Goal: Task Accomplishment & Management: Manage account settings

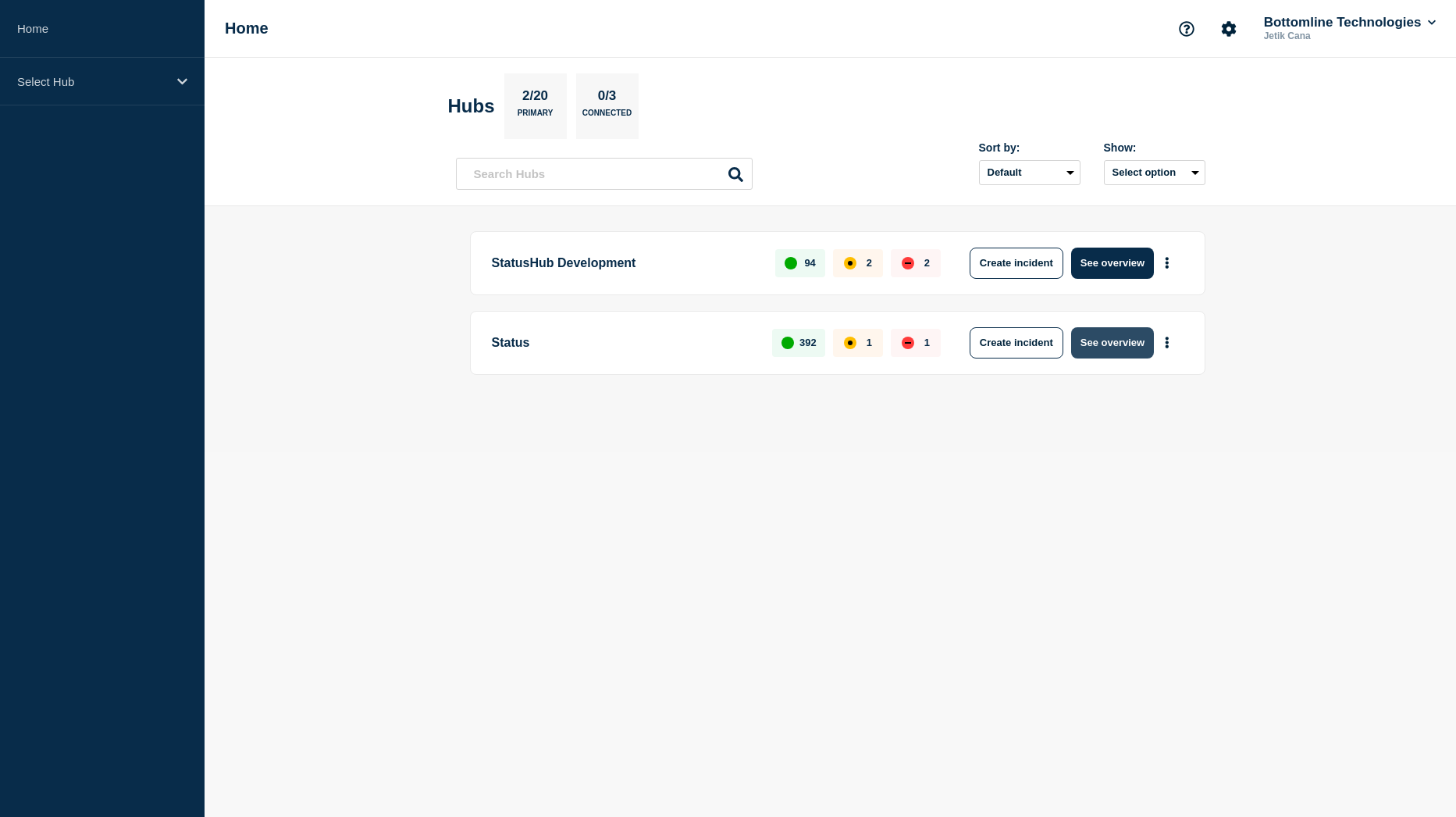
click at [1112, 341] on button "See overview" at bounding box center [1112, 342] width 83 height 32
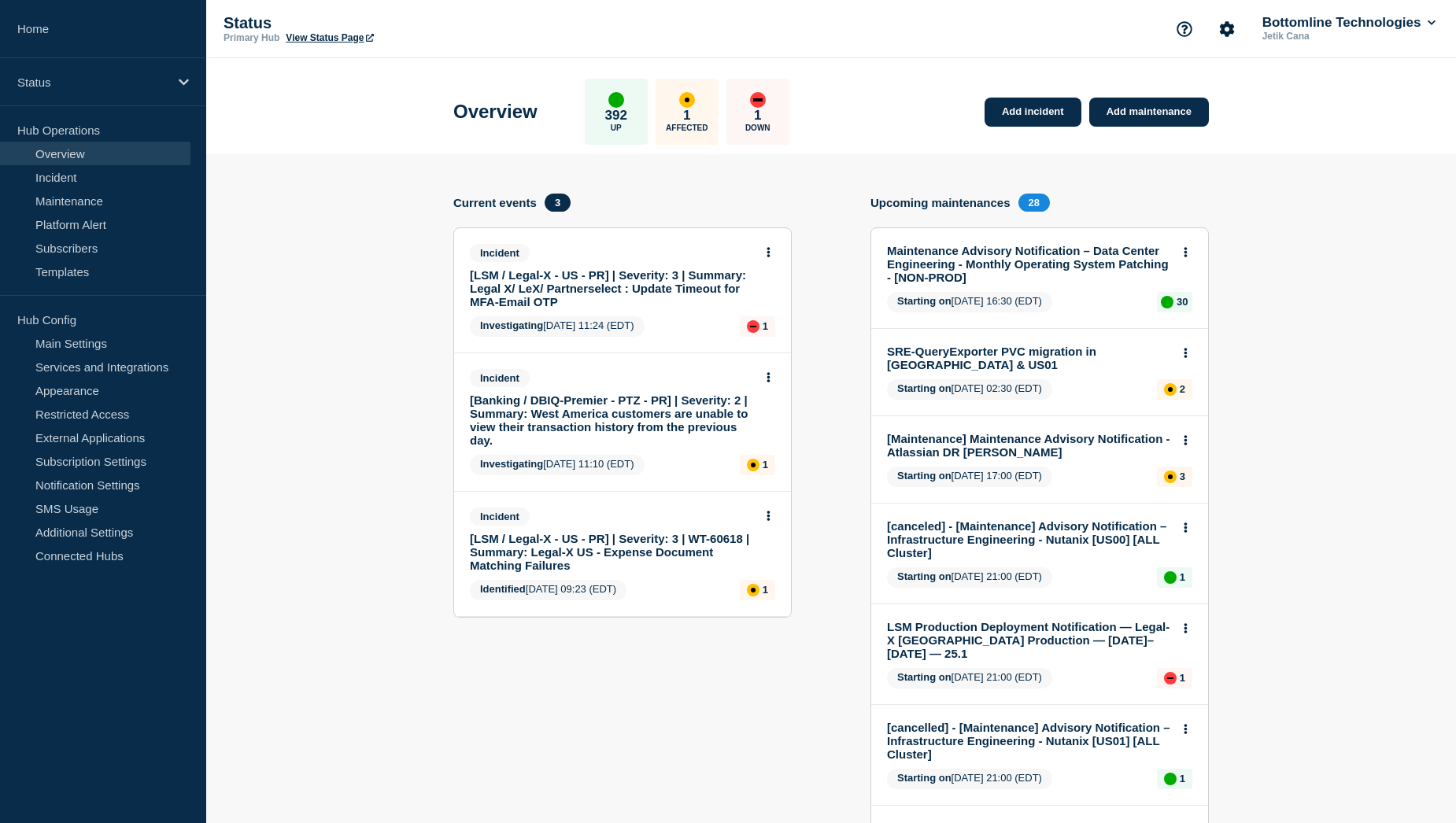
click at [654, 412] on link "[Banking / DBIQ-Premier - PTZ - PR] | Severity: 2 | Summary: West America custo…" at bounding box center [611, 420] width 284 height 54
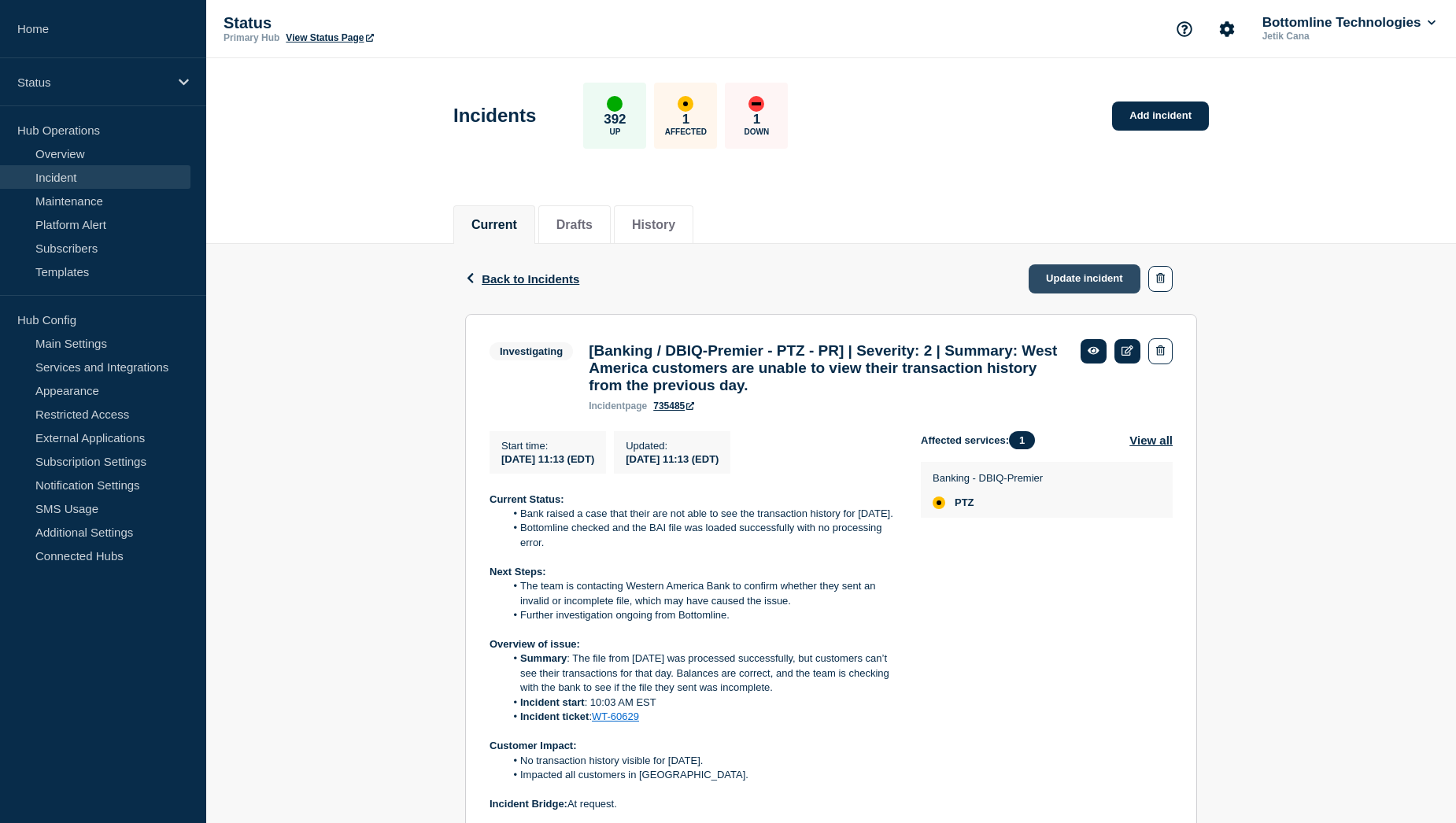
click at [1071, 284] on link "Update incident" at bounding box center [1084, 279] width 112 height 29
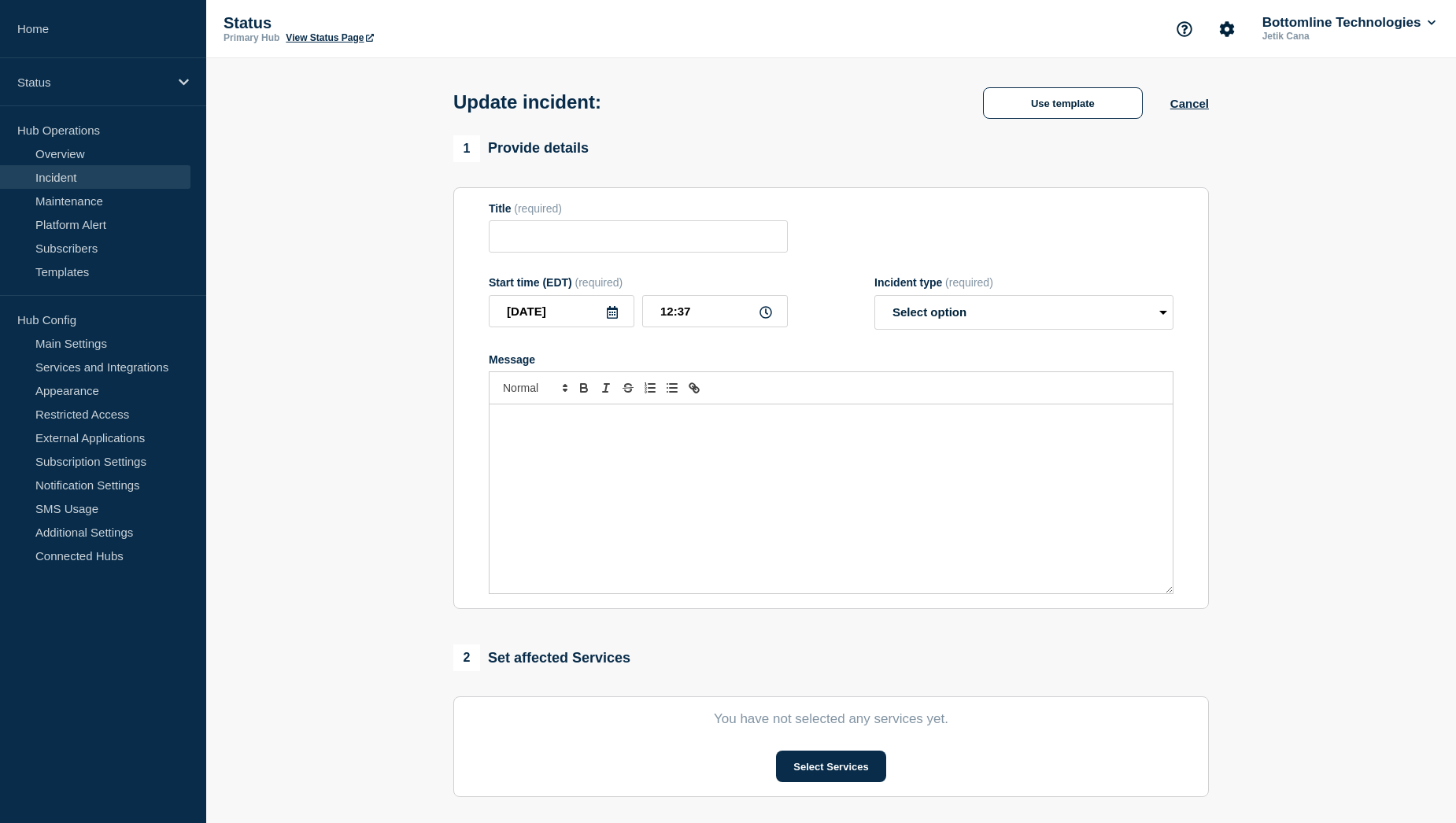
type input "[Banking / DBIQ-Premier - PTZ - PR] | Severity: 2 | Summary: West America custo…"
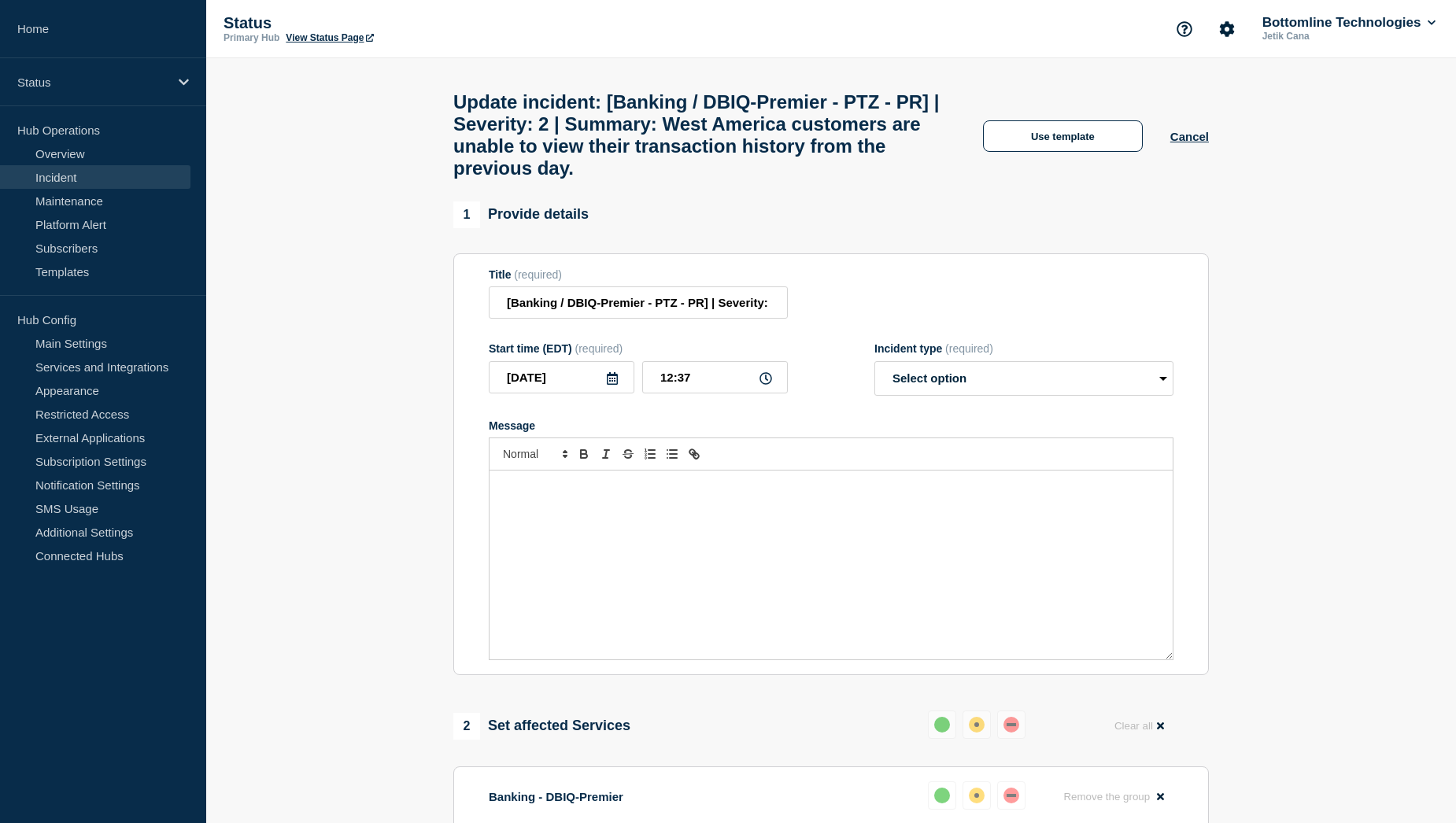
click at [1043, 125] on div "Update incident: [Banking / DBIQ-Premier - PTZ - PR] | Severity: 2 | Summary: W…" at bounding box center [832, 130] width 791 height 143
click at [1044, 142] on button "Use template" at bounding box center [1063, 136] width 160 height 32
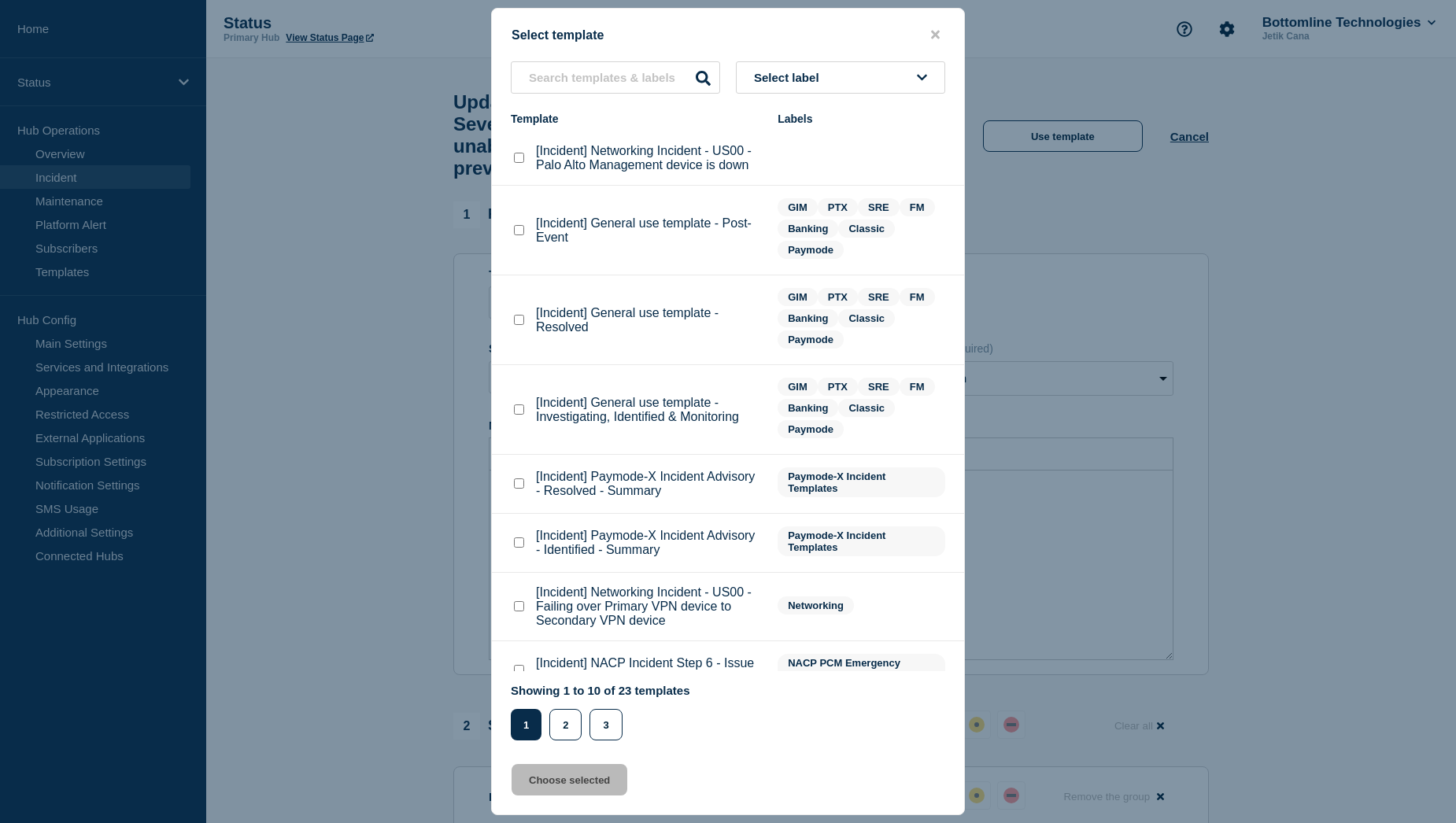
click at [518, 323] on checkbox"] "[Incident] General use template - Resolved checkbox" at bounding box center [518, 319] width 11 height 11
checkbox checkbox"] "true"
click at [582, 781] on button "Choose selected" at bounding box center [569, 779] width 116 height 32
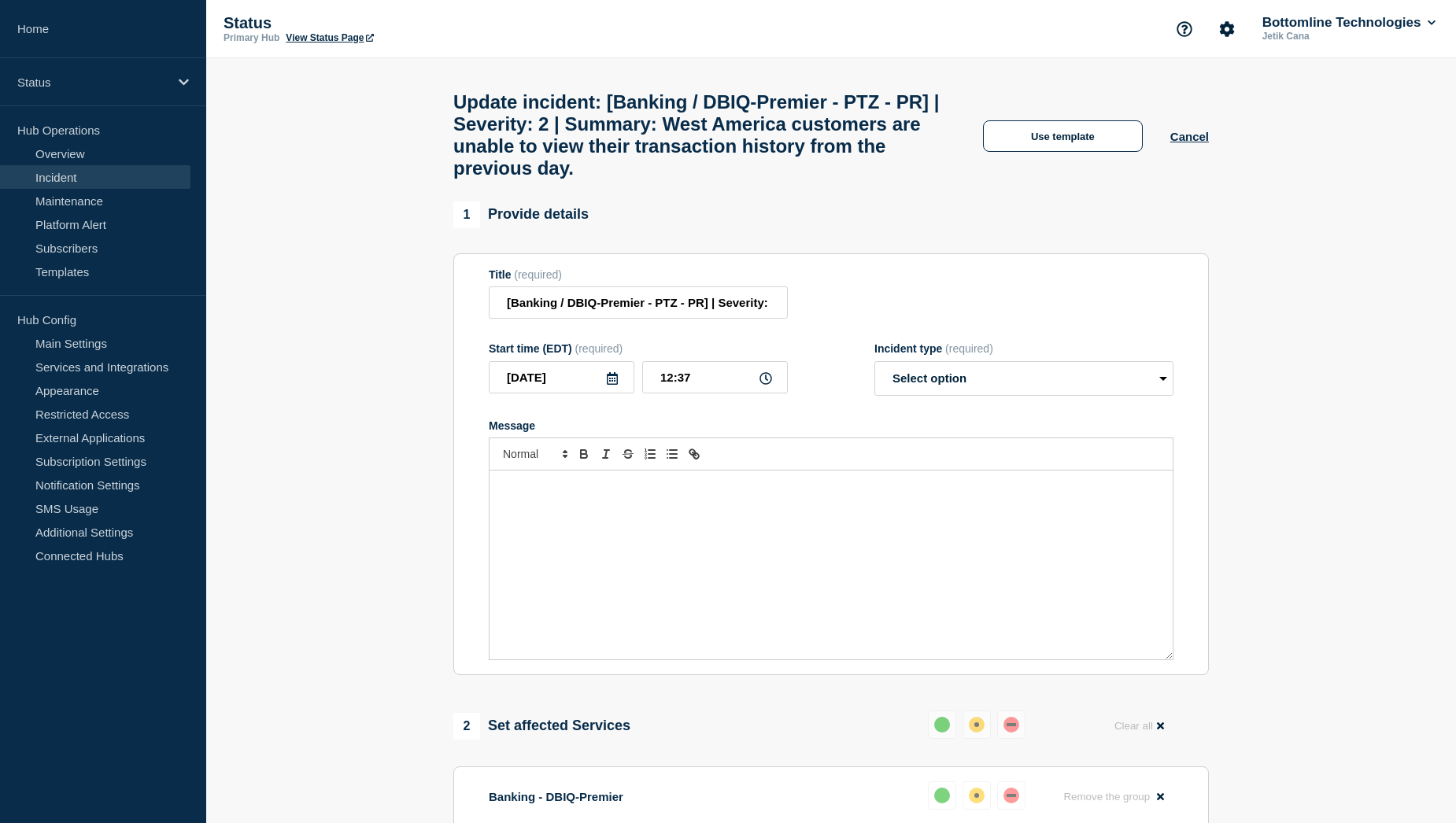
select select "resolved"
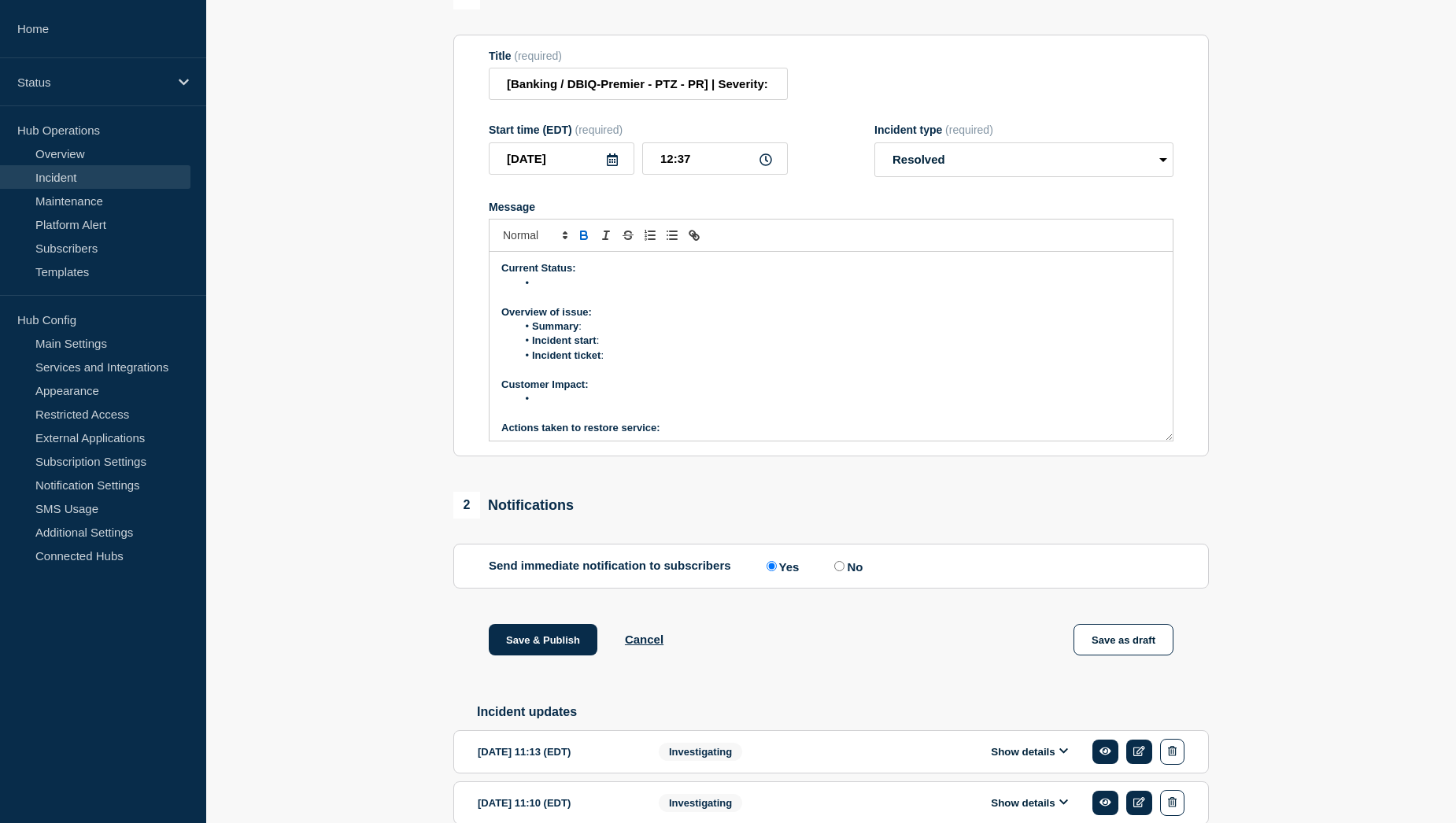
scroll to position [236, 0]
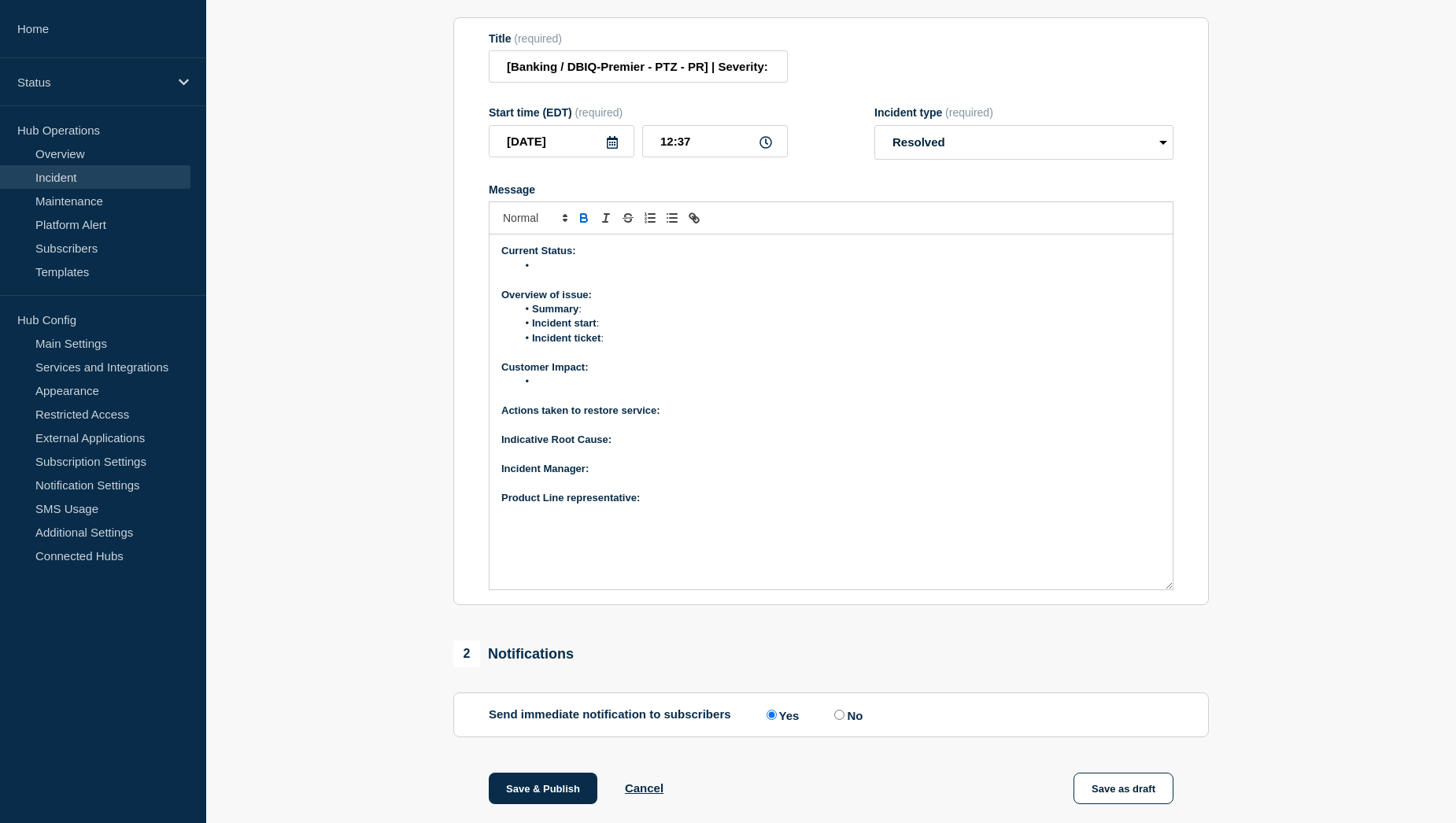
drag, startPoint x: 1166, startPoint y: 456, endPoint x: 1185, endPoint y: 624, distance: 169.1
click at [1185, 605] on section "Title (required) [Banking / DBIQ-Premier - PTZ - PR] | Severity: 2 | Summary: W…" at bounding box center [831, 311] width 756 height 588
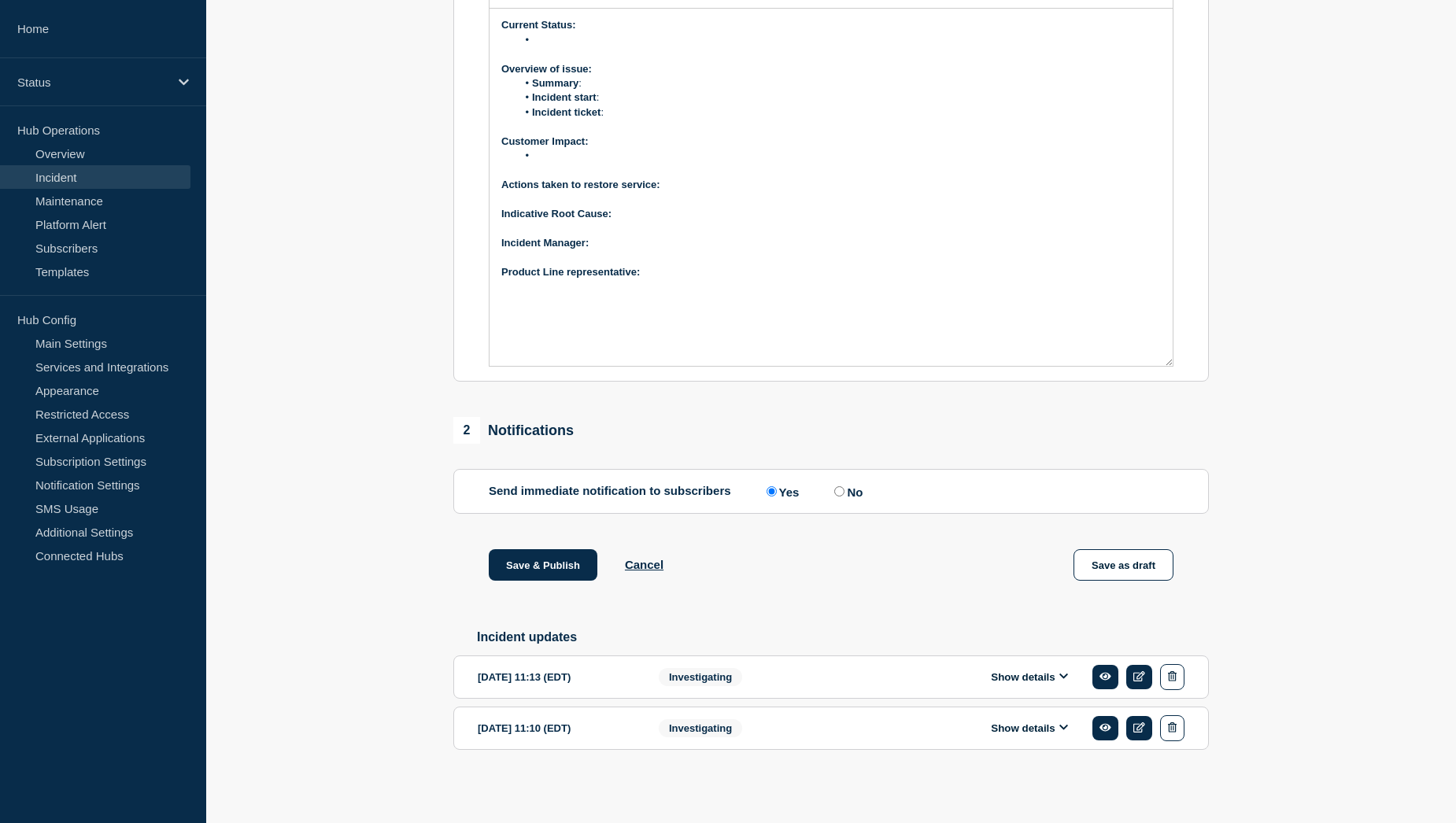
scroll to position [508, 0]
click at [1042, 676] on button "Show details" at bounding box center [1029, 676] width 86 height 13
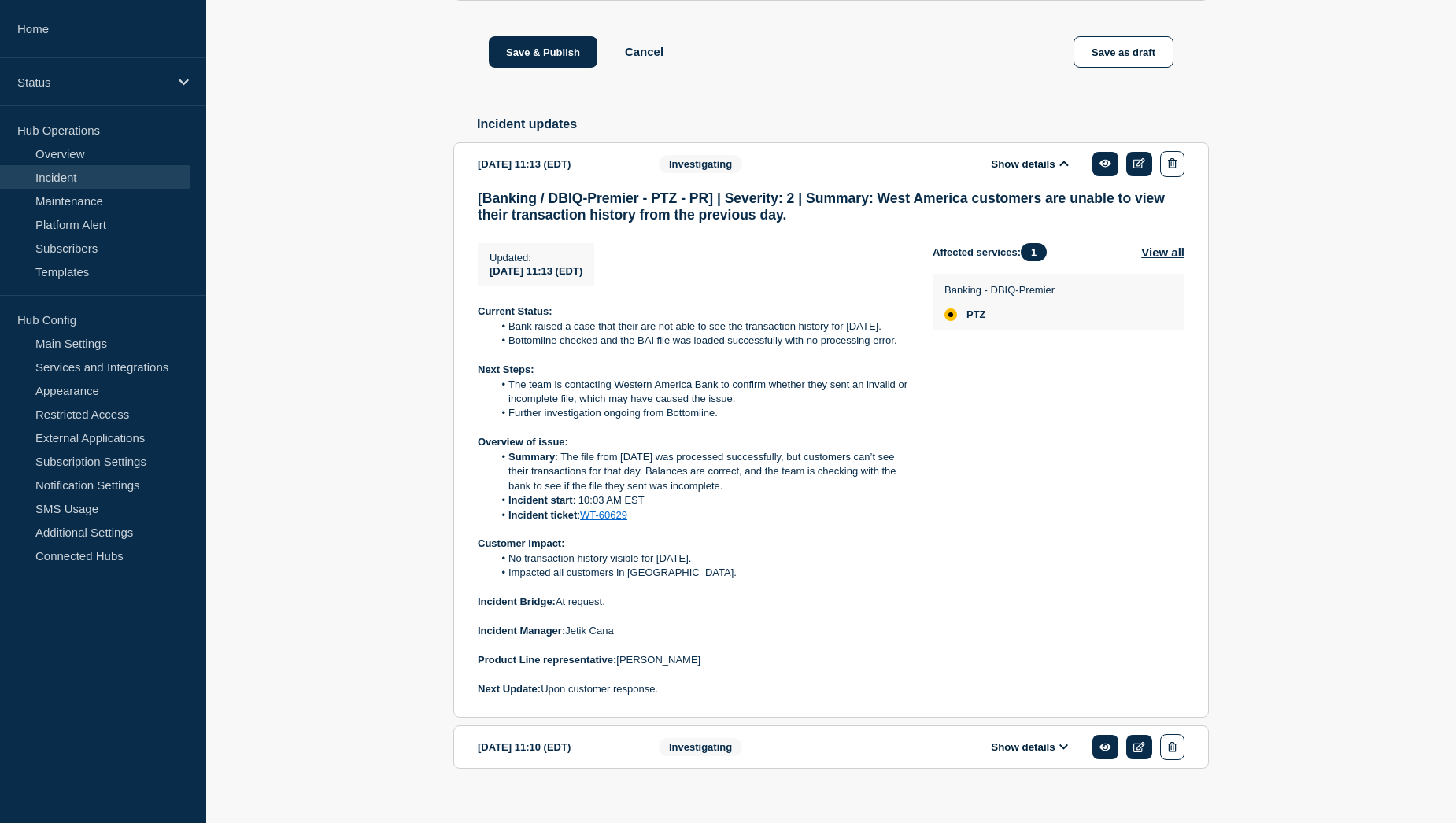
scroll to position [1041, 0]
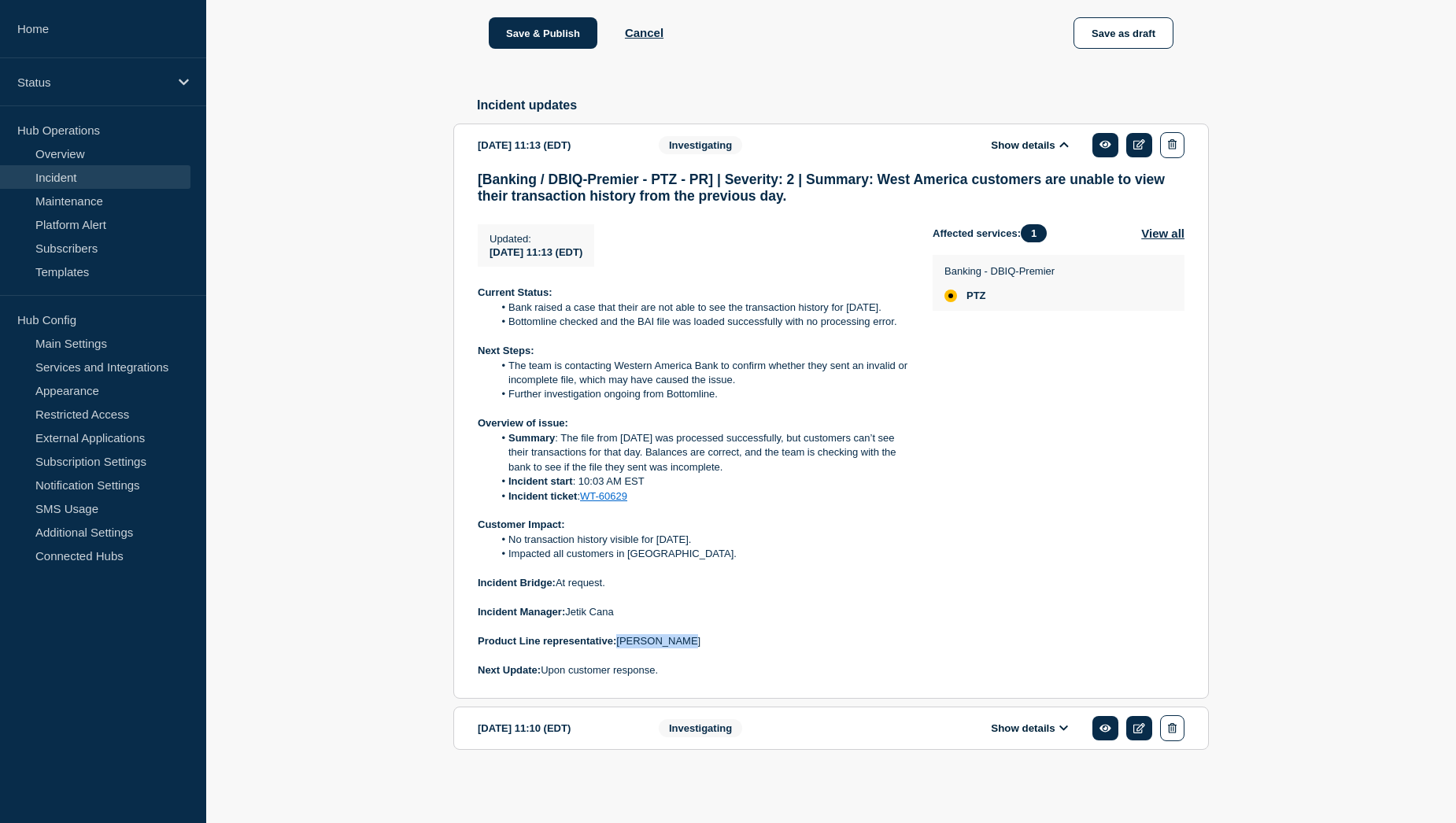
drag, startPoint x: 622, startPoint y: 639, endPoint x: 685, endPoint y: 639, distance: 63.0
click at [685, 639] on p "Product Line representative: [PERSON_NAME]" at bounding box center [692, 640] width 430 height 14
copy p "[PERSON_NAME]"
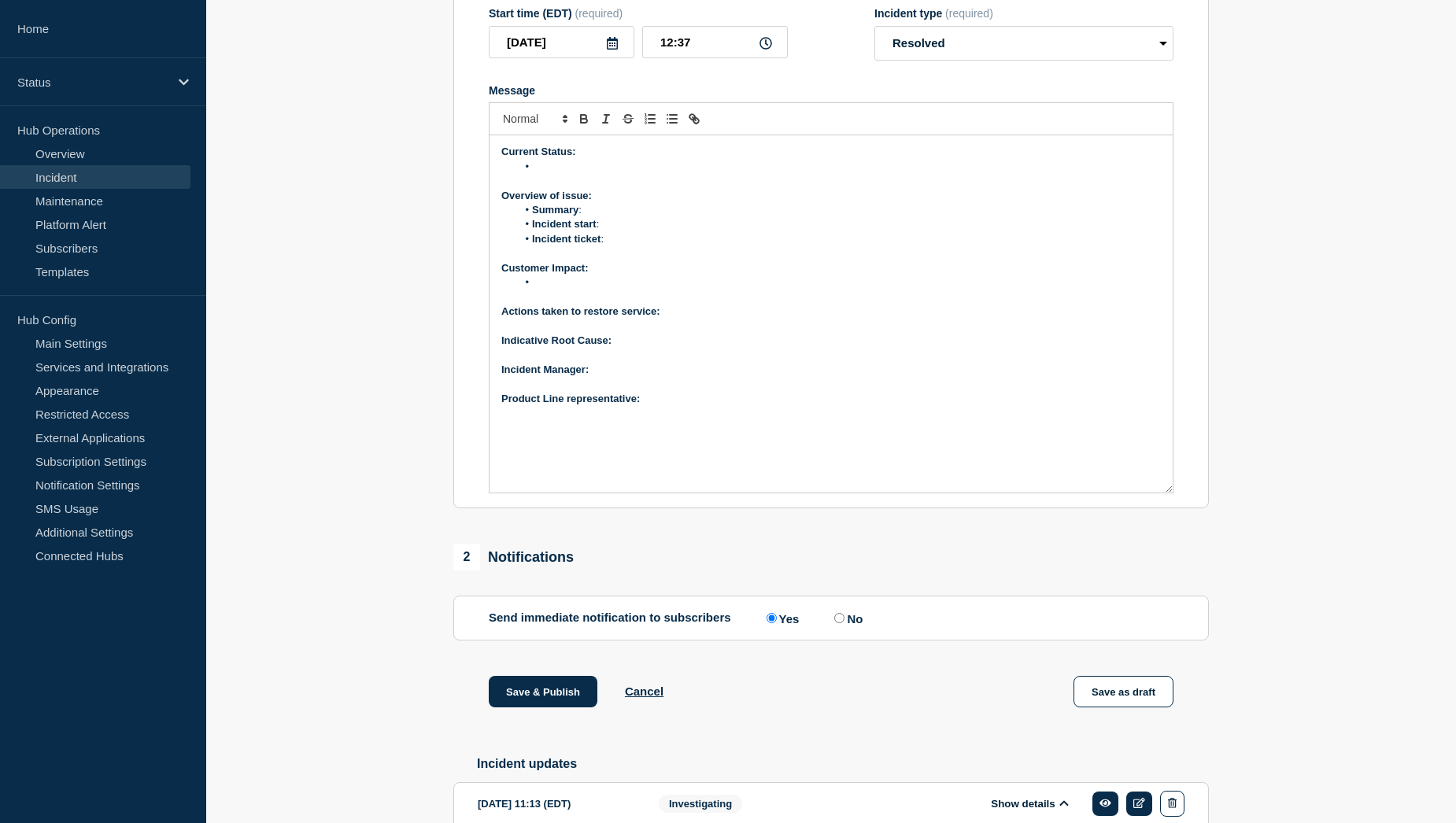
scroll to position [333, 0]
click at [631, 378] on p "﻿Incident Manager:" at bounding box center [831, 371] width 660 height 14
click at [664, 407] on p "Product Line representative:" at bounding box center [831, 400] width 660 height 14
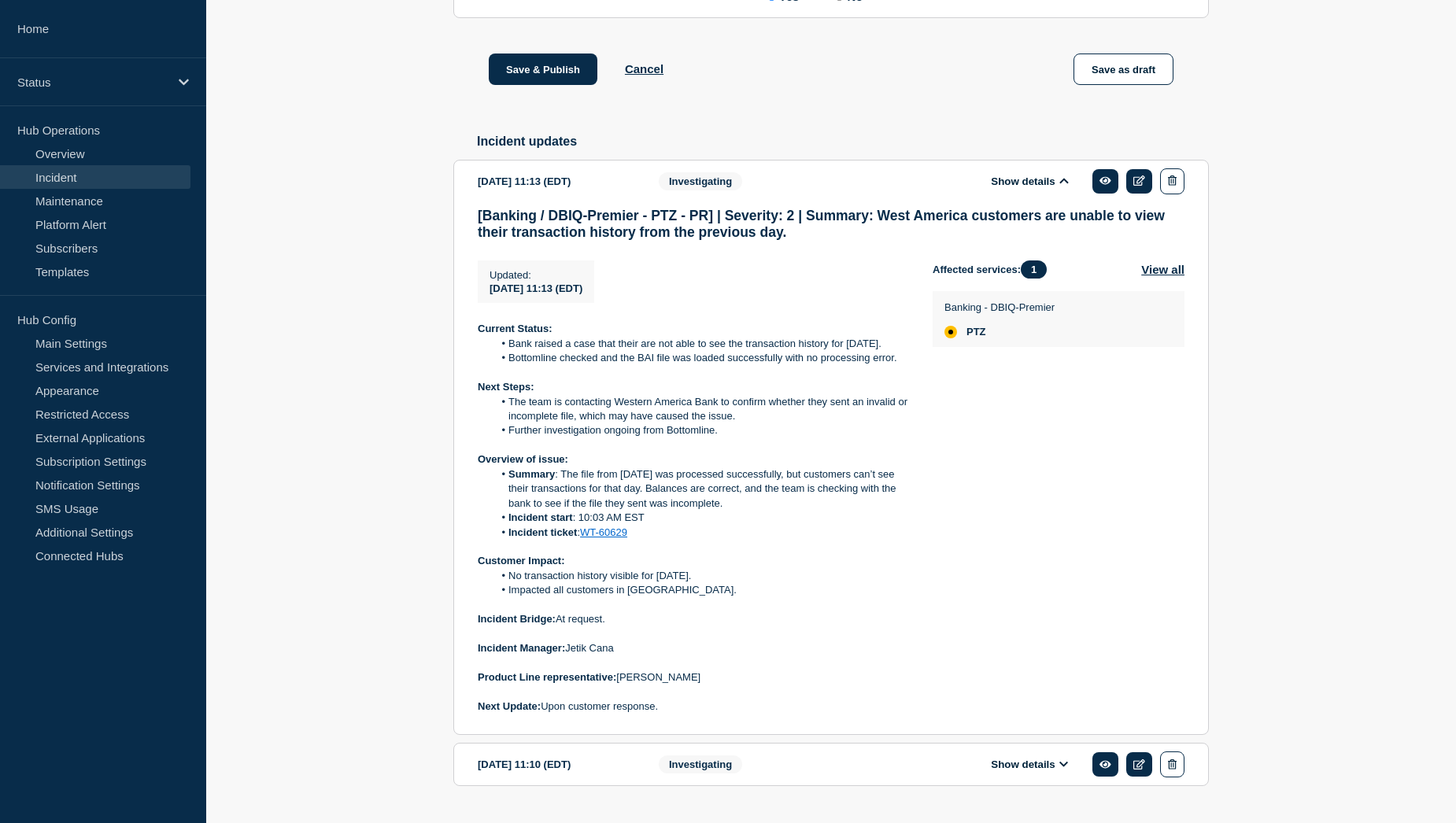
scroll to position [962, 0]
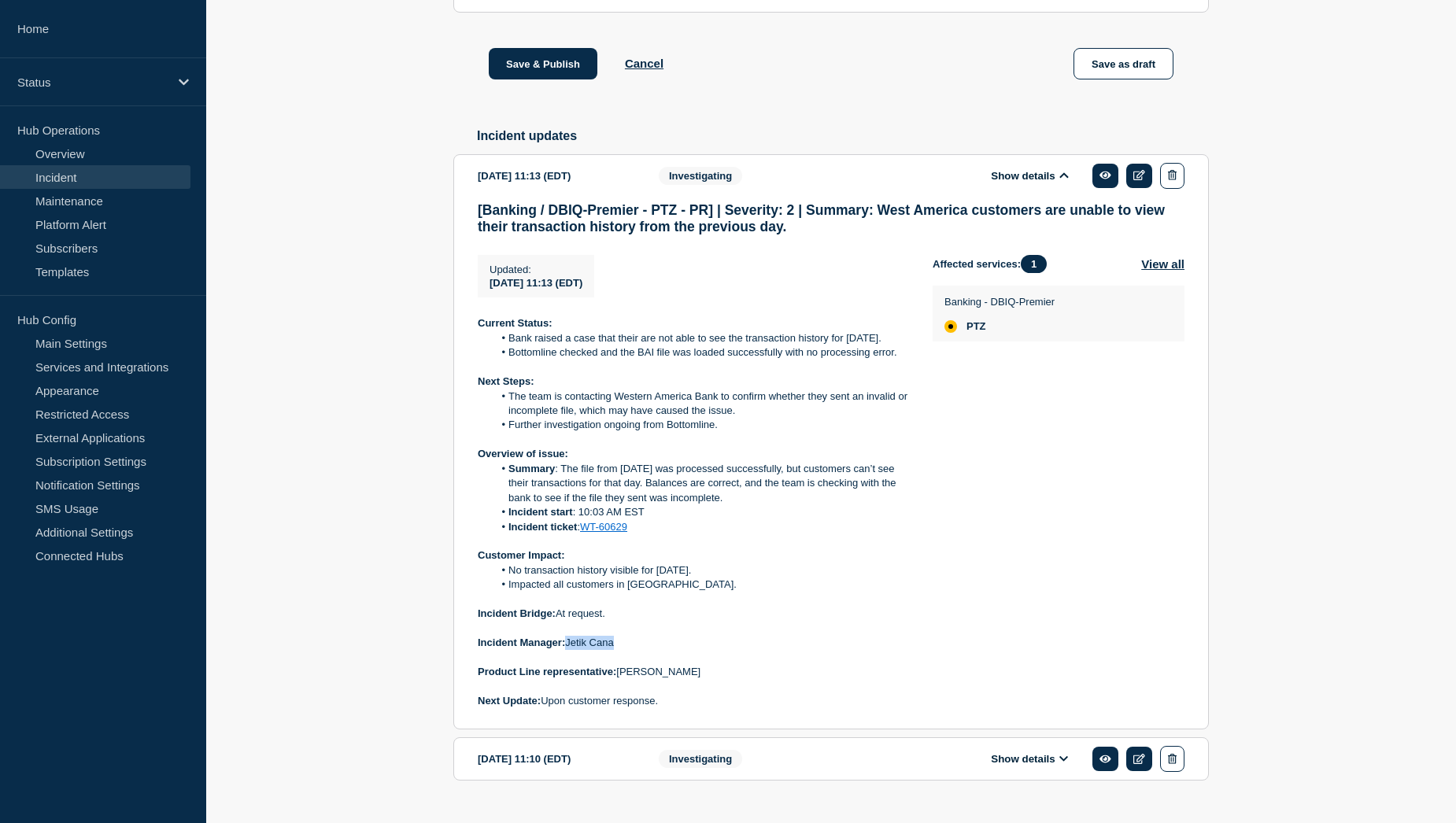
drag, startPoint x: 568, startPoint y: 689, endPoint x: 615, endPoint y: 689, distance: 47.0
click at [615, 649] on p "Incident Manager: [PERSON_NAME]" at bounding box center [692, 642] width 430 height 14
copy p "Jetik Cana"
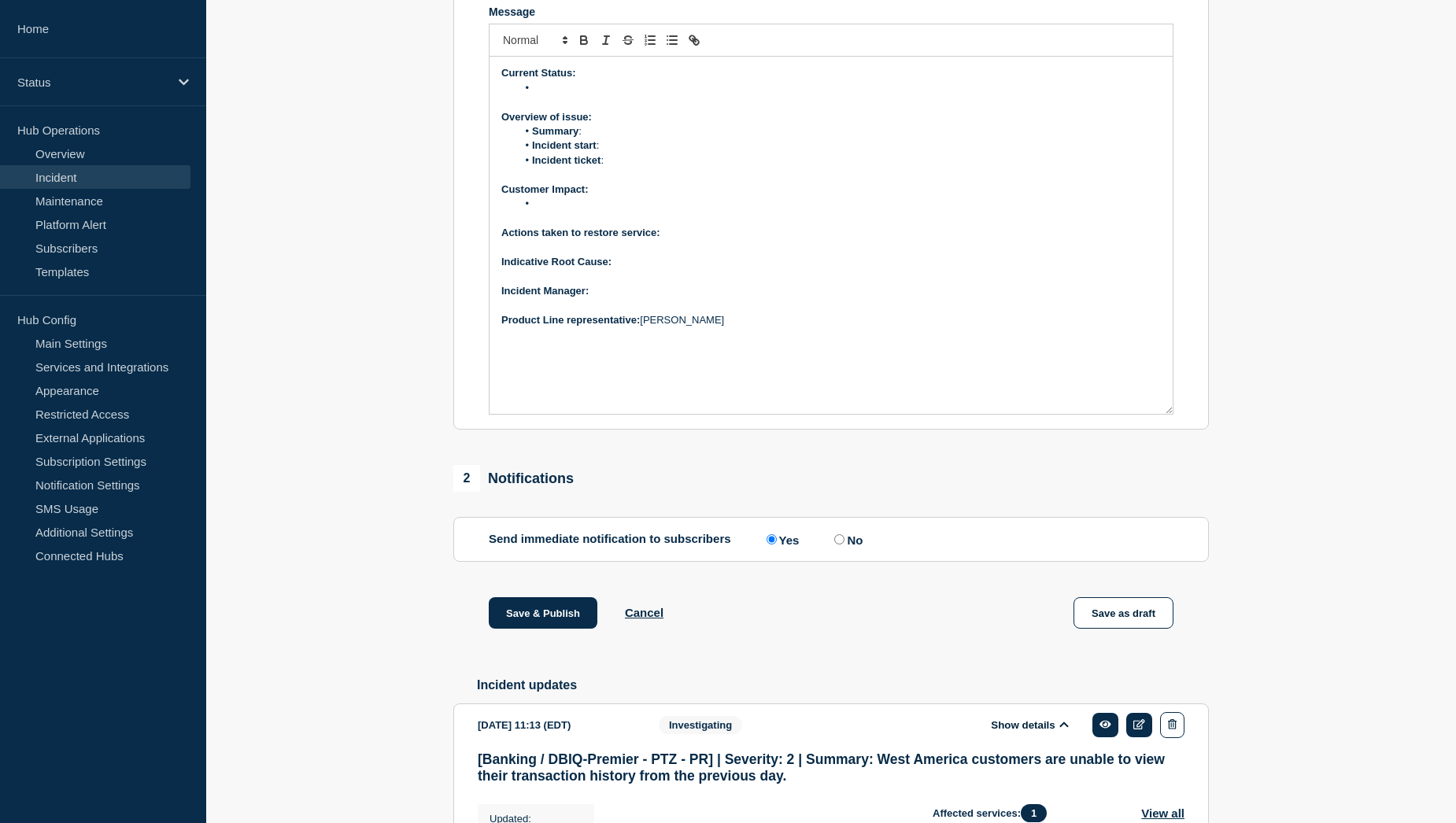
scroll to position [412, 0]
click at [618, 300] on p "﻿Incident Manager:" at bounding box center [831, 292] width 660 height 14
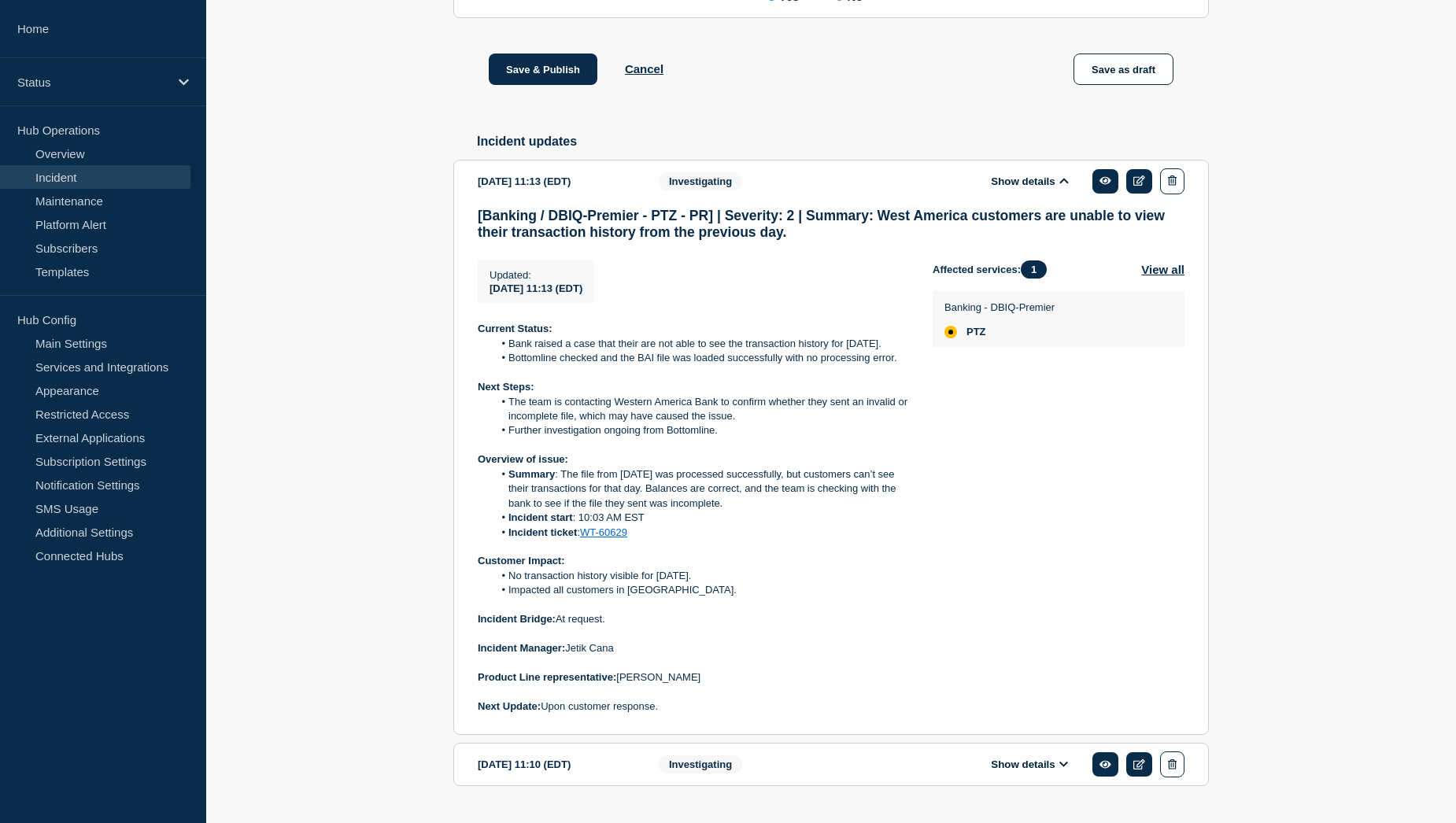
scroll to position [962, 0]
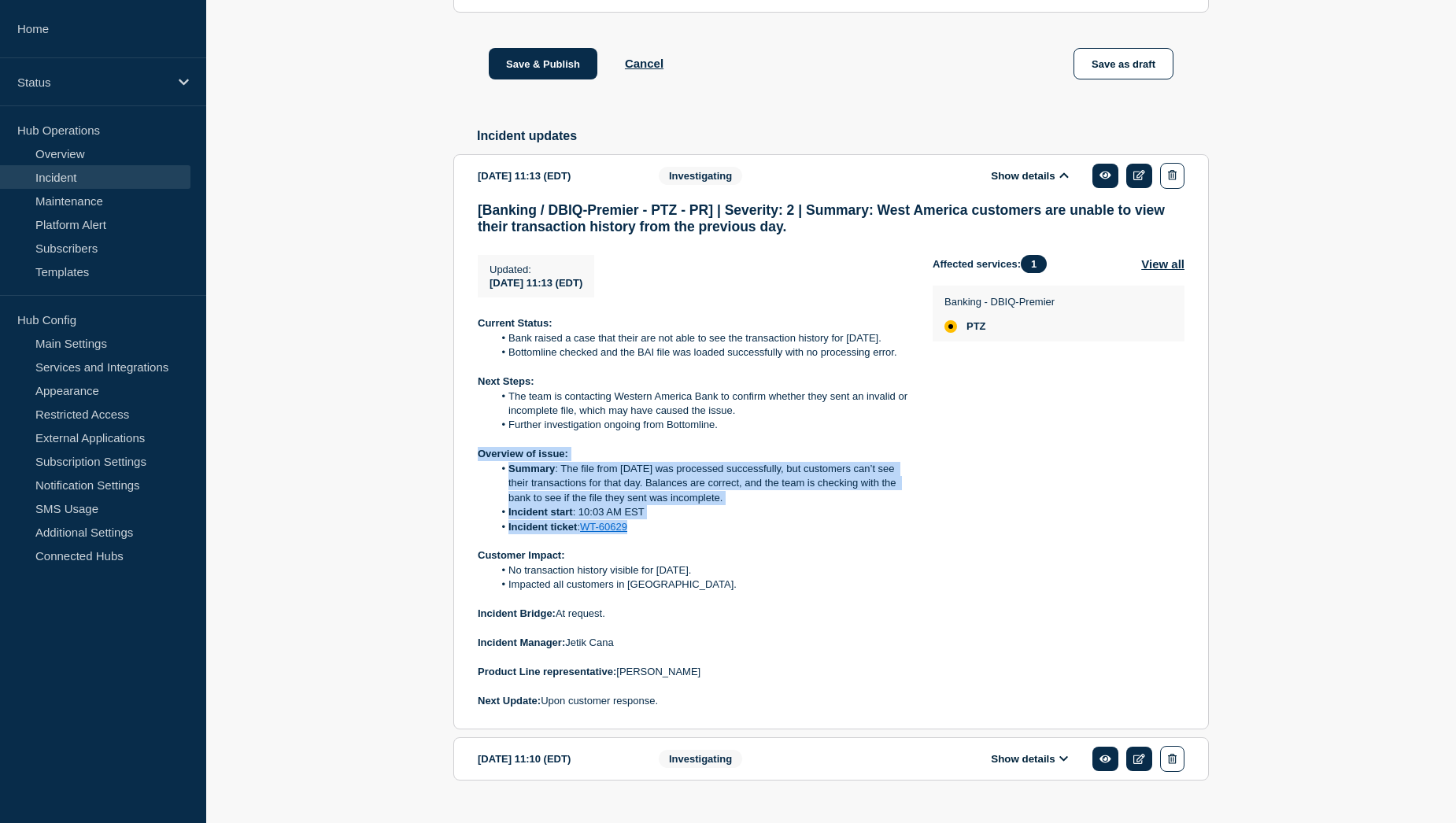
drag, startPoint x: 479, startPoint y: 499, endPoint x: 649, endPoint y: 574, distance: 185.8
click at [649, 574] on div "Current Status: Bank raised a case that their are not able to see the transacti…" at bounding box center [692, 512] width 430 height 392
copy div "Overview of issue: Summary : The file from [DATE] was processed successfully, b…"
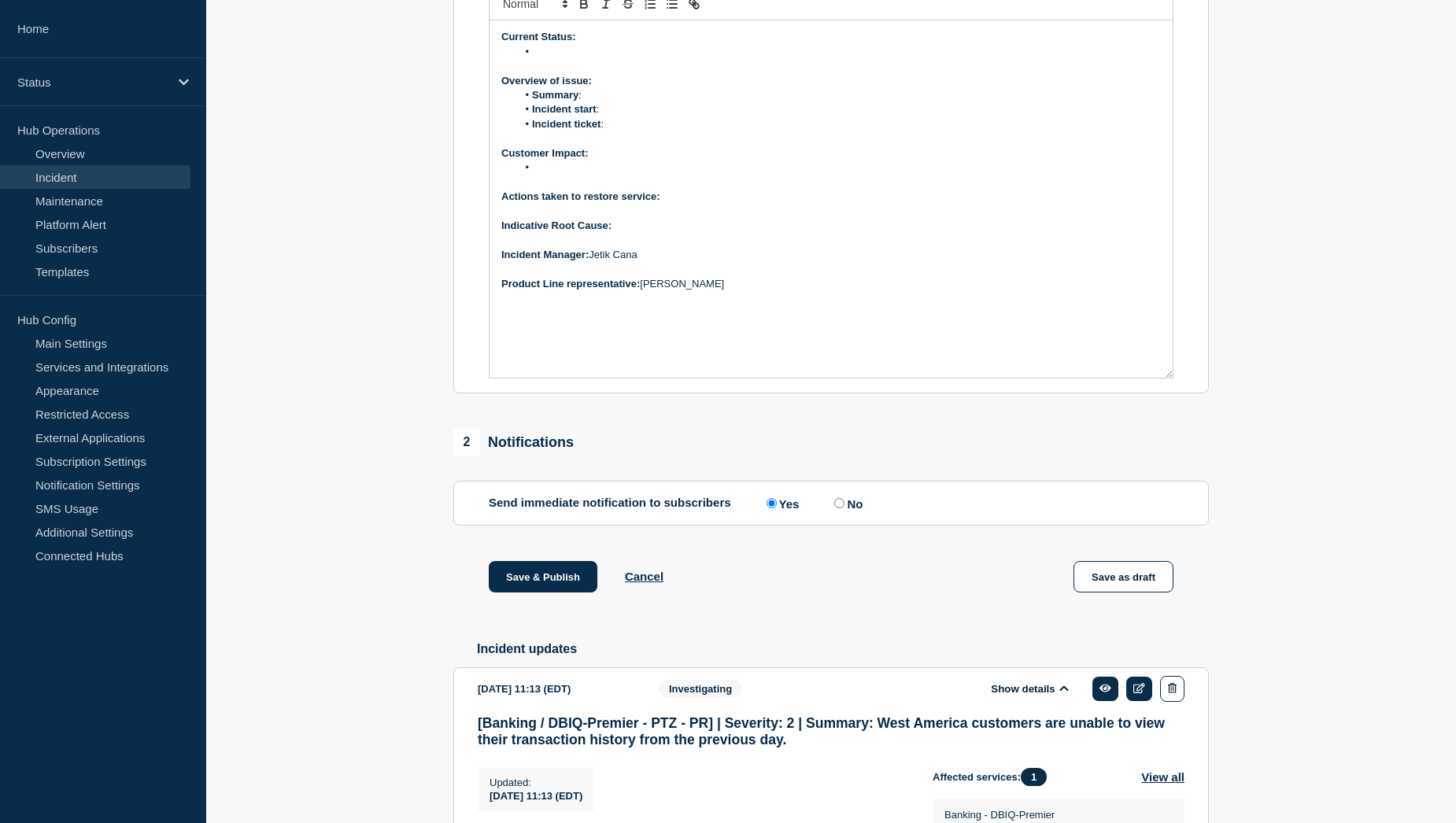
scroll to position [412, 0]
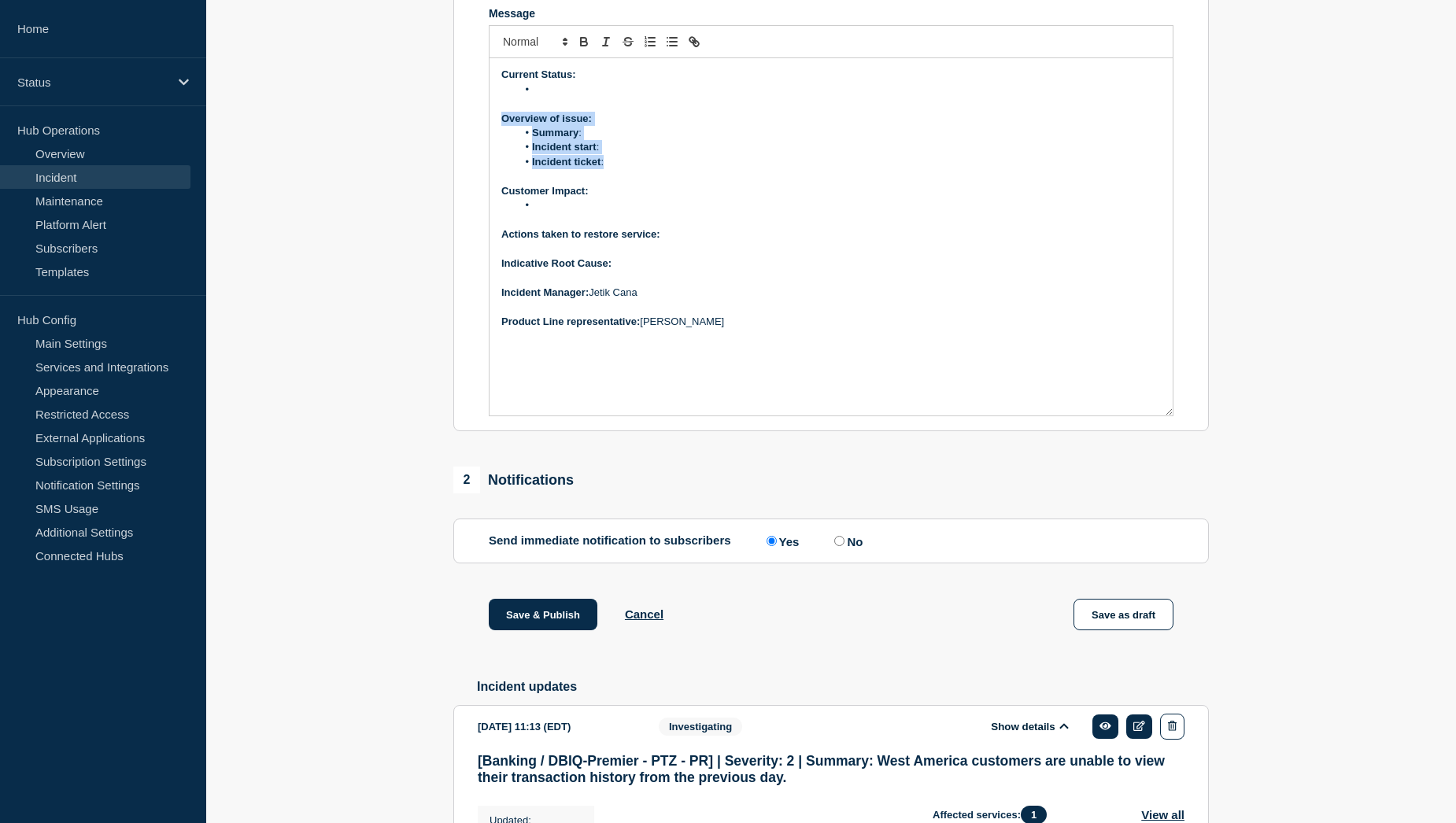
drag, startPoint x: 503, startPoint y: 160, endPoint x: 608, endPoint y: 201, distance: 112.7
click at [608, 201] on div "Current Status: Overview of issue: Summary : Incident start : Incident ticket :…" at bounding box center [831, 236] width 683 height 357
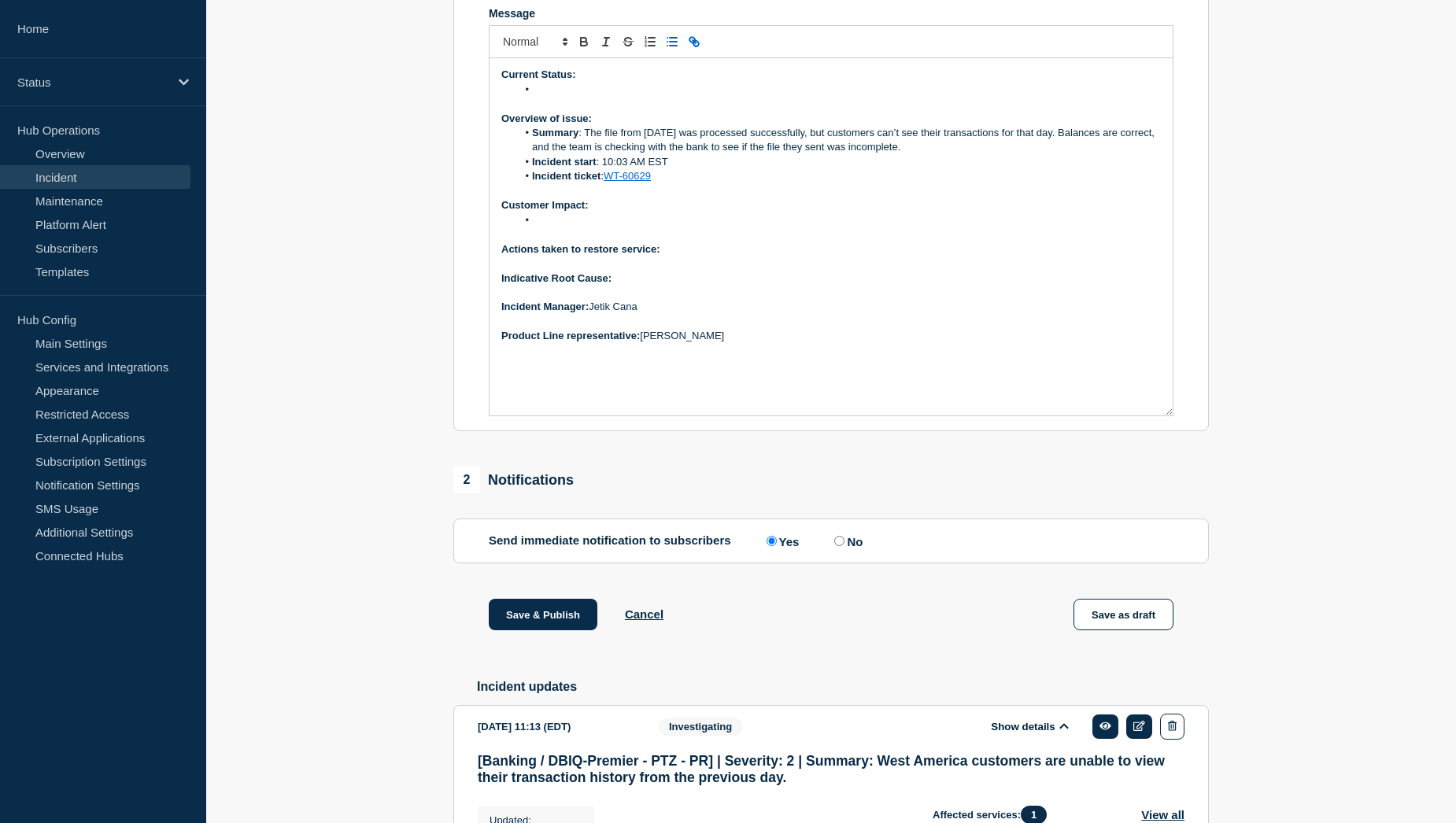
click at [669, 169] on li "Incident start : 10:03 AM EST" at bounding box center [839, 161] width 645 height 14
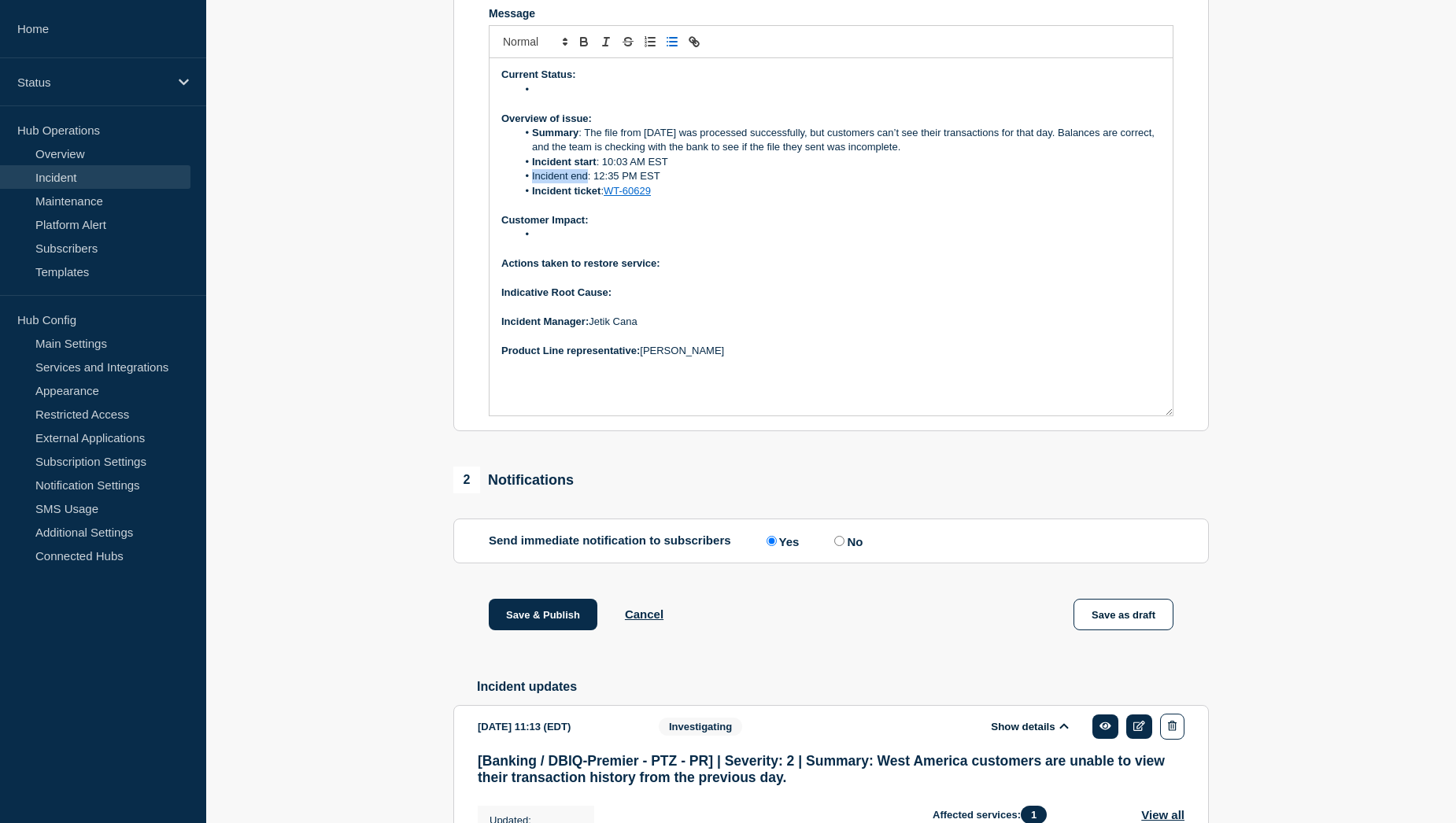
drag, startPoint x: 587, startPoint y: 214, endPoint x: 532, endPoint y: 214, distance: 55.0
click at [532, 183] on li "Incident end: 12:35 PM EST" at bounding box center [839, 176] width 645 height 14
click at [619, 183] on li "Incident end : 12:35 PM EST" at bounding box center [839, 176] width 645 height 14
click at [549, 97] on li "Message" at bounding box center [839, 89] width 645 height 14
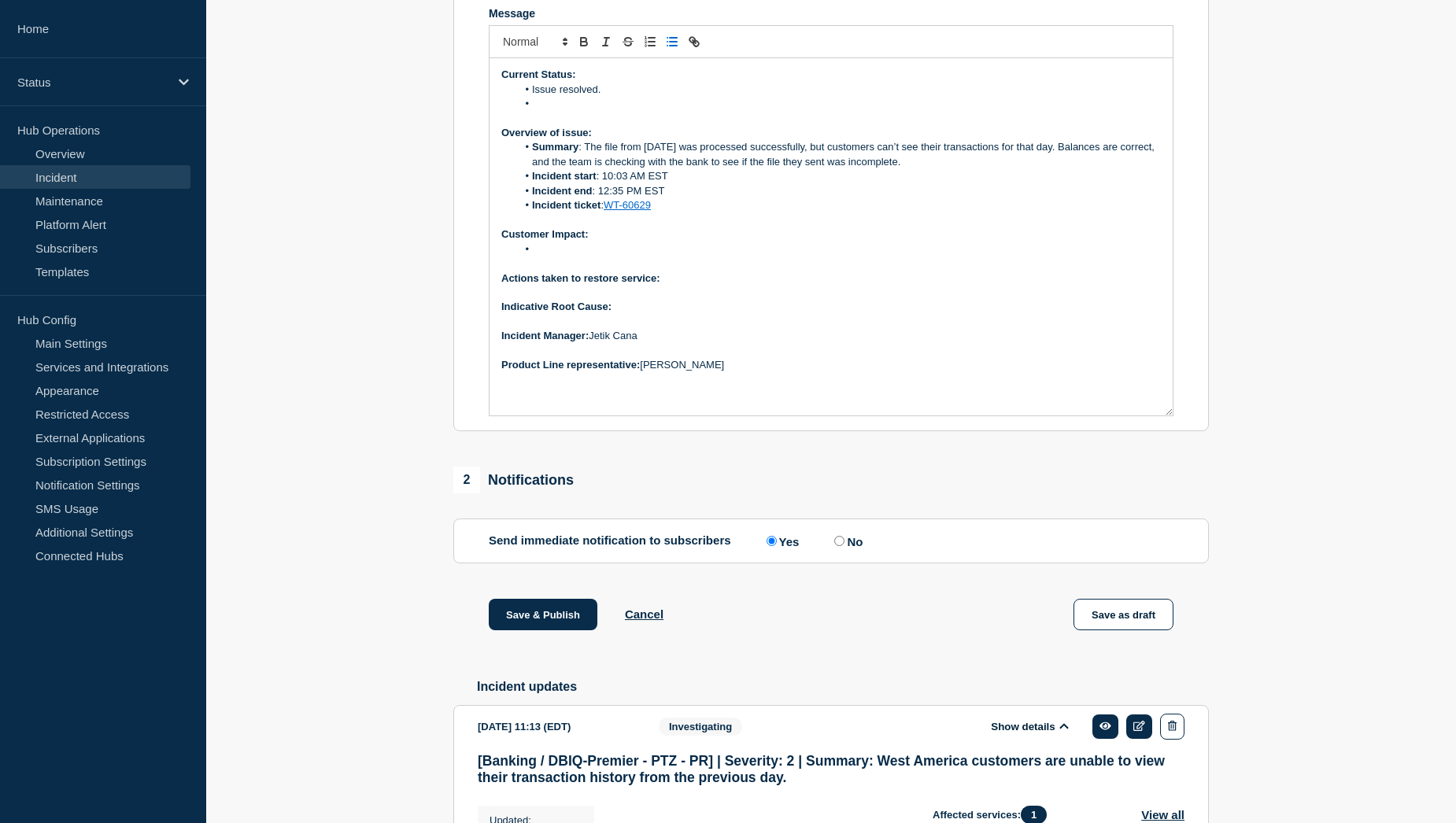
click at [550, 111] on li "Message" at bounding box center [839, 103] width 645 height 14
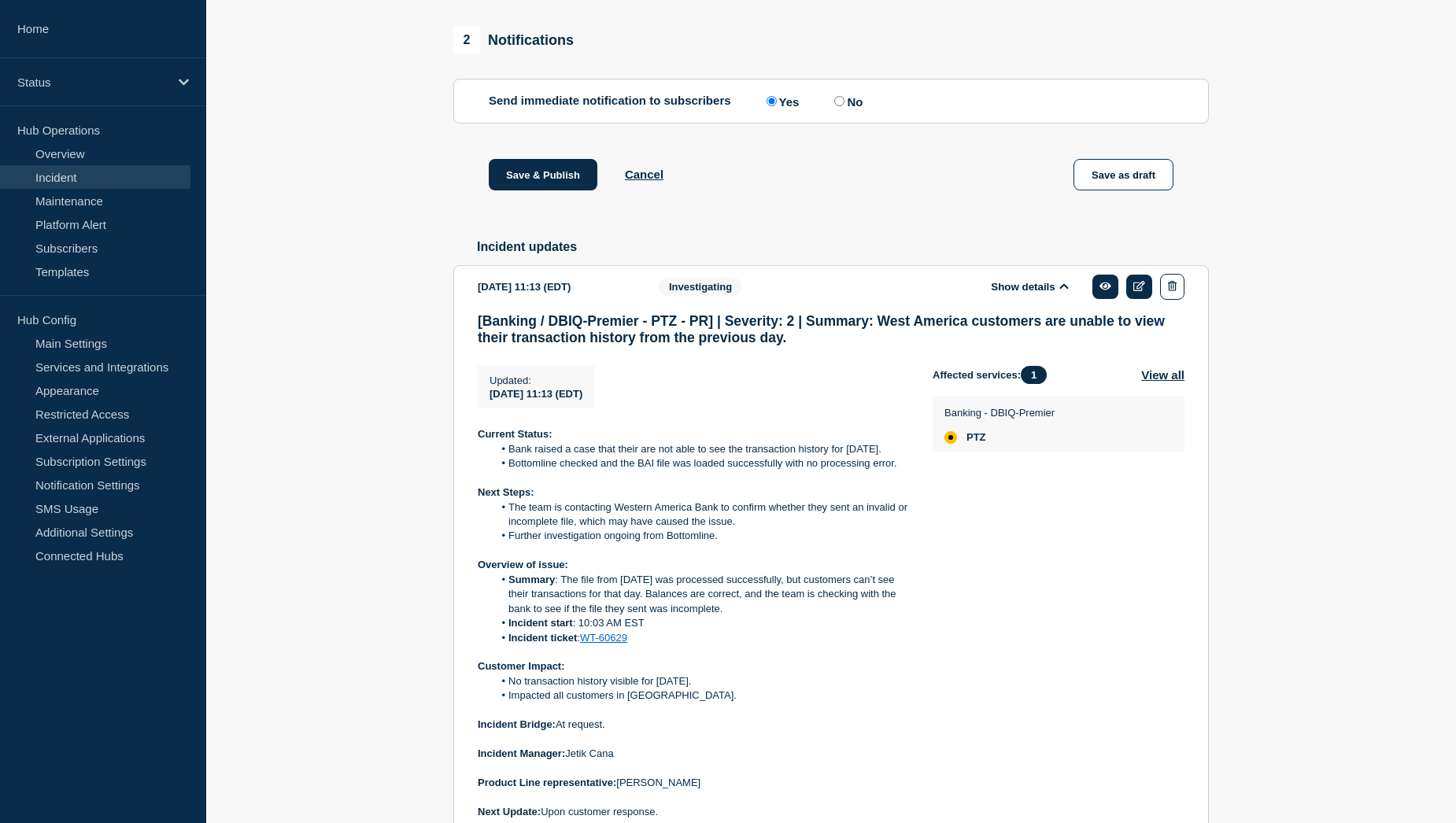
scroll to position [1041, 0]
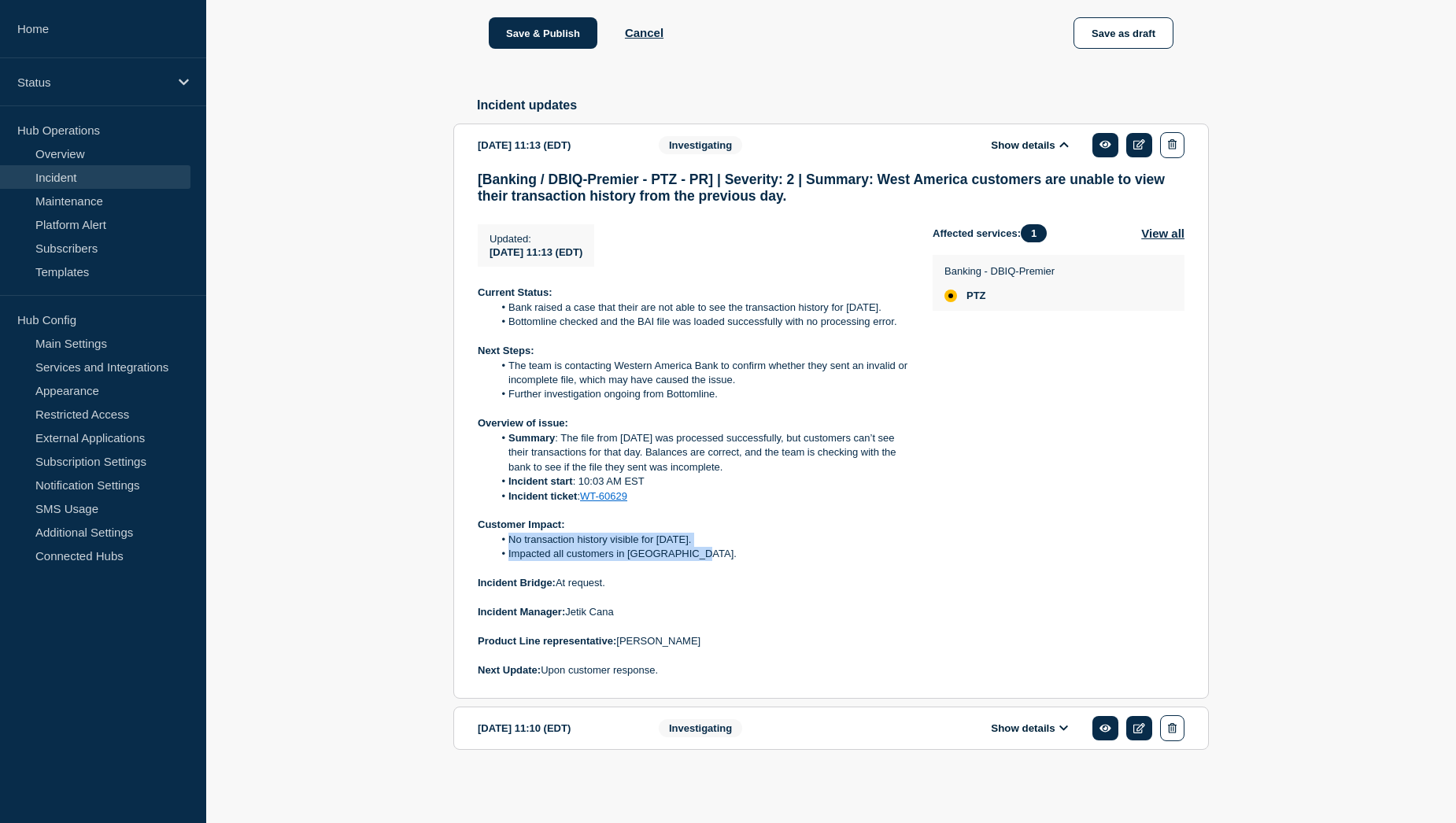
drag, startPoint x: 508, startPoint y: 539, endPoint x: 707, endPoint y: 548, distance: 199.2
click at [707, 548] on ol "No transaction history visible for [DATE]. Impacted all customers in [GEOGRAPHI…" at bounding box center [692, 547] width 430 height 29
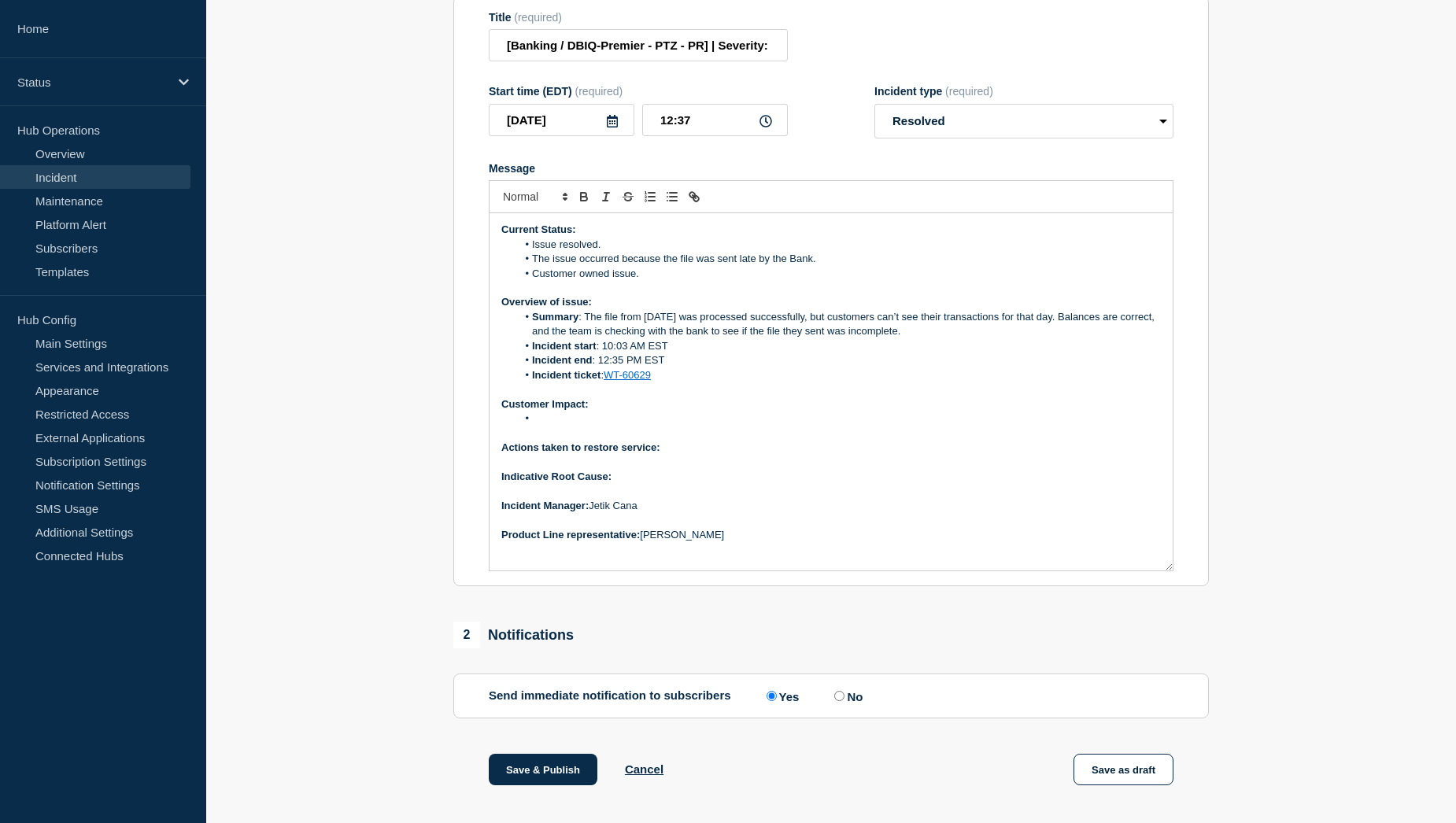
scroll to position [255, 0]
click at [543, 428] on li "Message" at bounding box center [839, 420] width 645 height 14
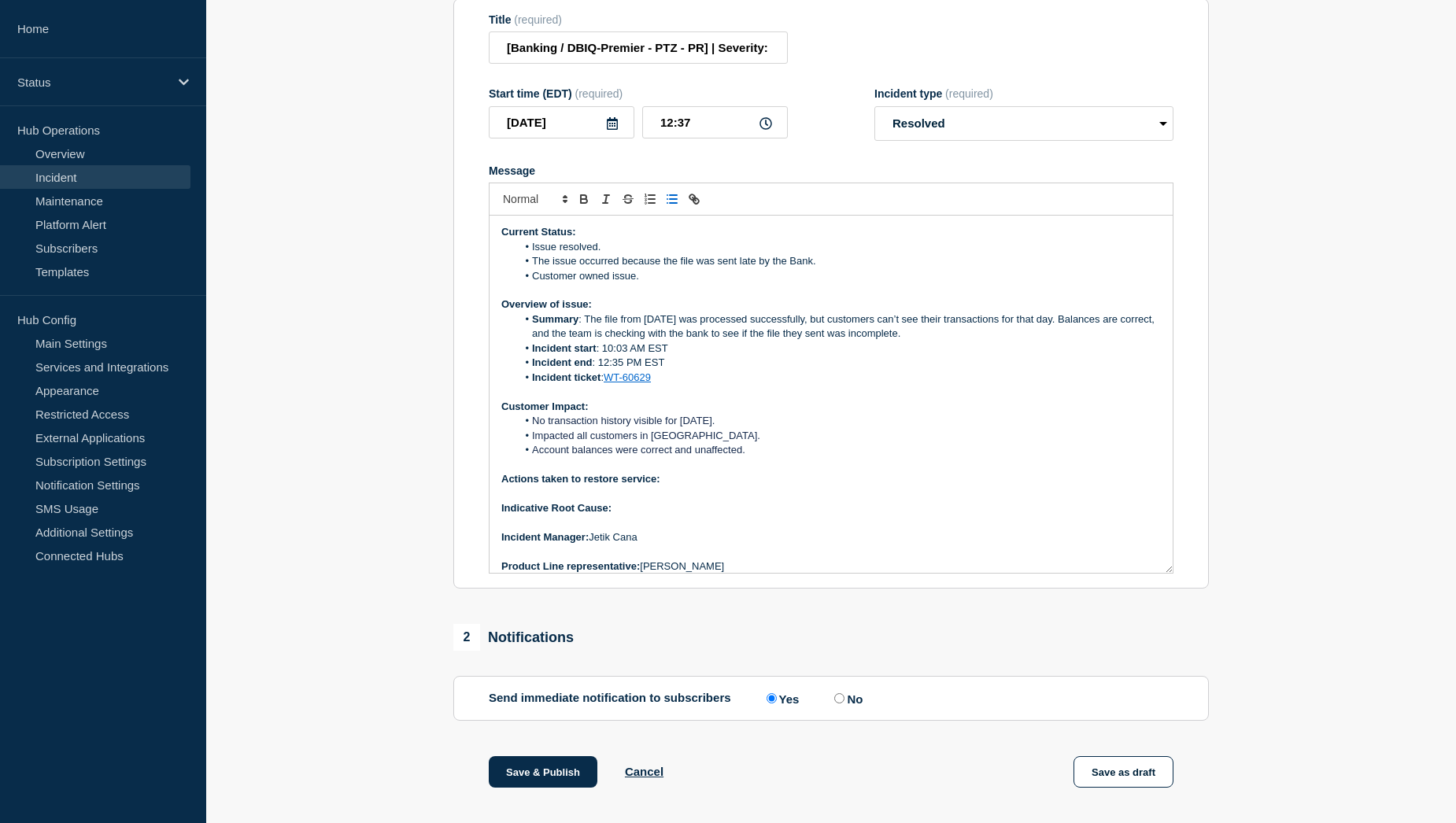
click at [692, 486] on p "Actions taken to restore service:" at bounding box center [831, 478] width 660 height 14
drag, startPoint x: 665, startPoint y: 516, endPoint x: 881, endPoint y: 517, distance: 216.0
click at [881, 486] on p "Actions taken to restore service: Bottomline rerun the file and resolved issue." at bounding box center [831, 478] width 660 height 14
click at [668, 515] on p "Indicative Root Cause:" at bounding box center [831, 508] width 660 height 14
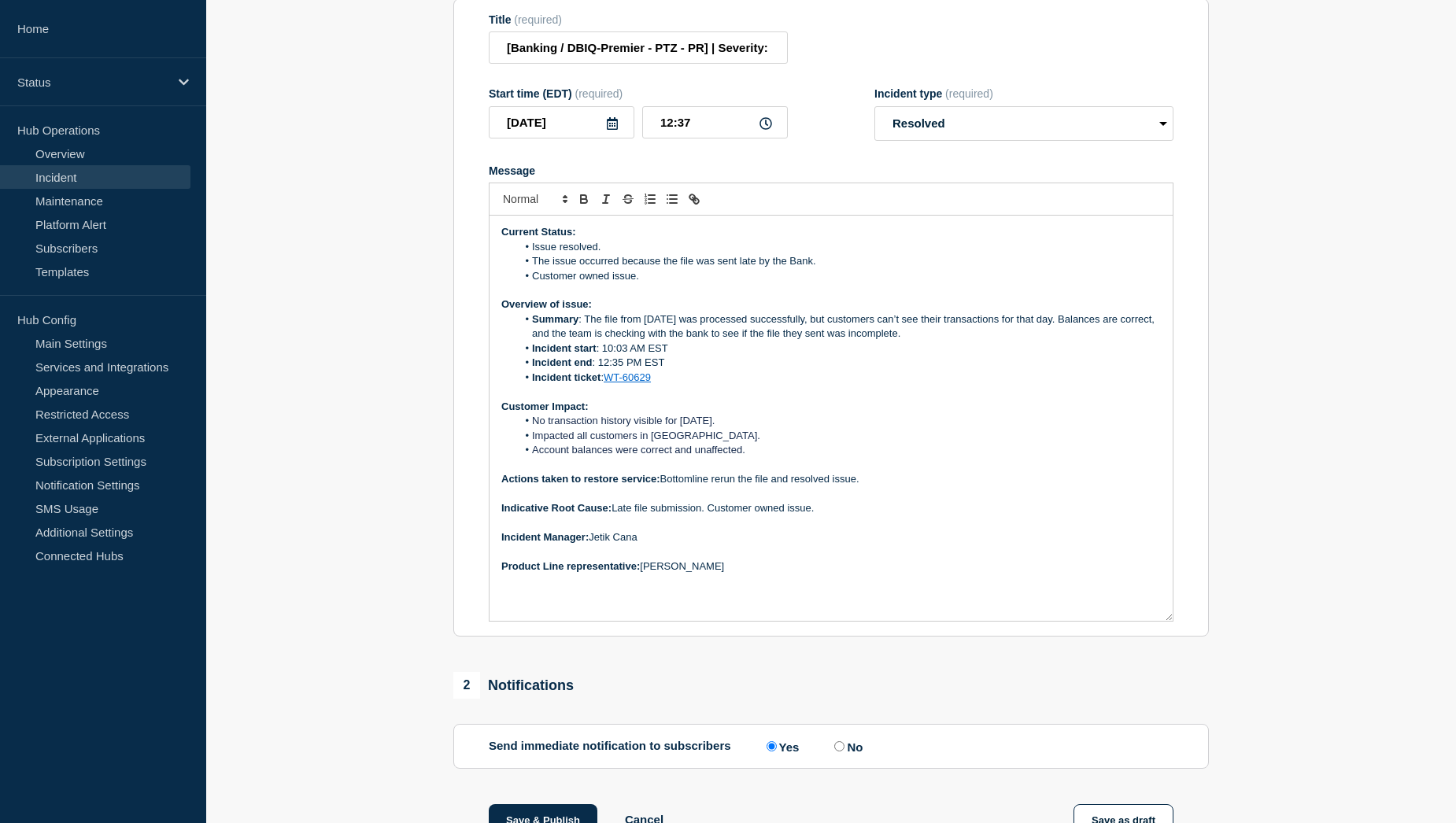
drag, startPoint x: 1170, startPoint y: 614, endPoint x: 1174, endPoint y: 663, distance: 49.2
click at [1174, 637] on section "Title (required) [Banking / DBIQ-Premier - PTZ - PR] | Severity: 2 | Summary: W…" at bounding box center [831, 318] width 756 height 639
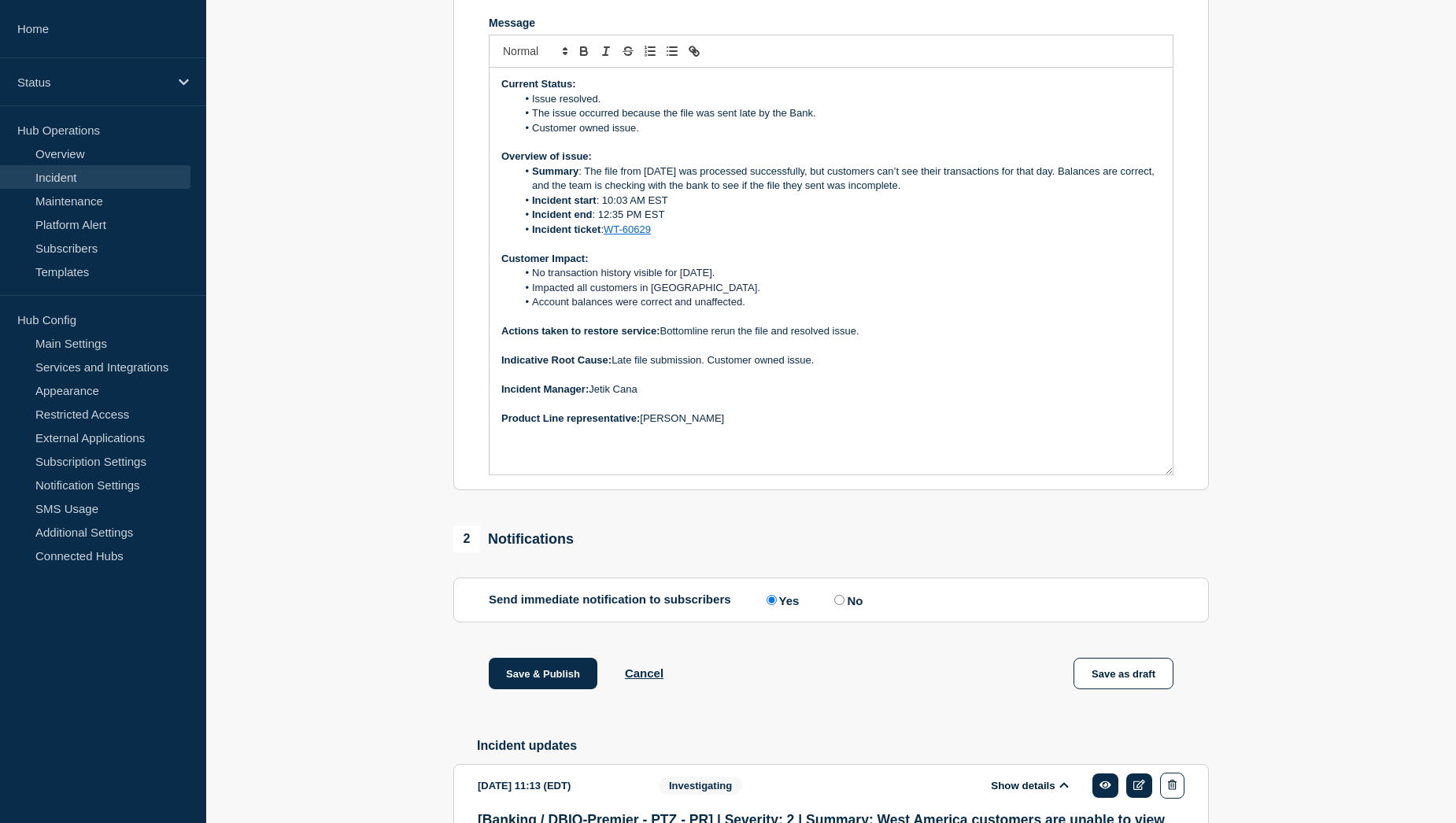
scroll to position [412, 0]
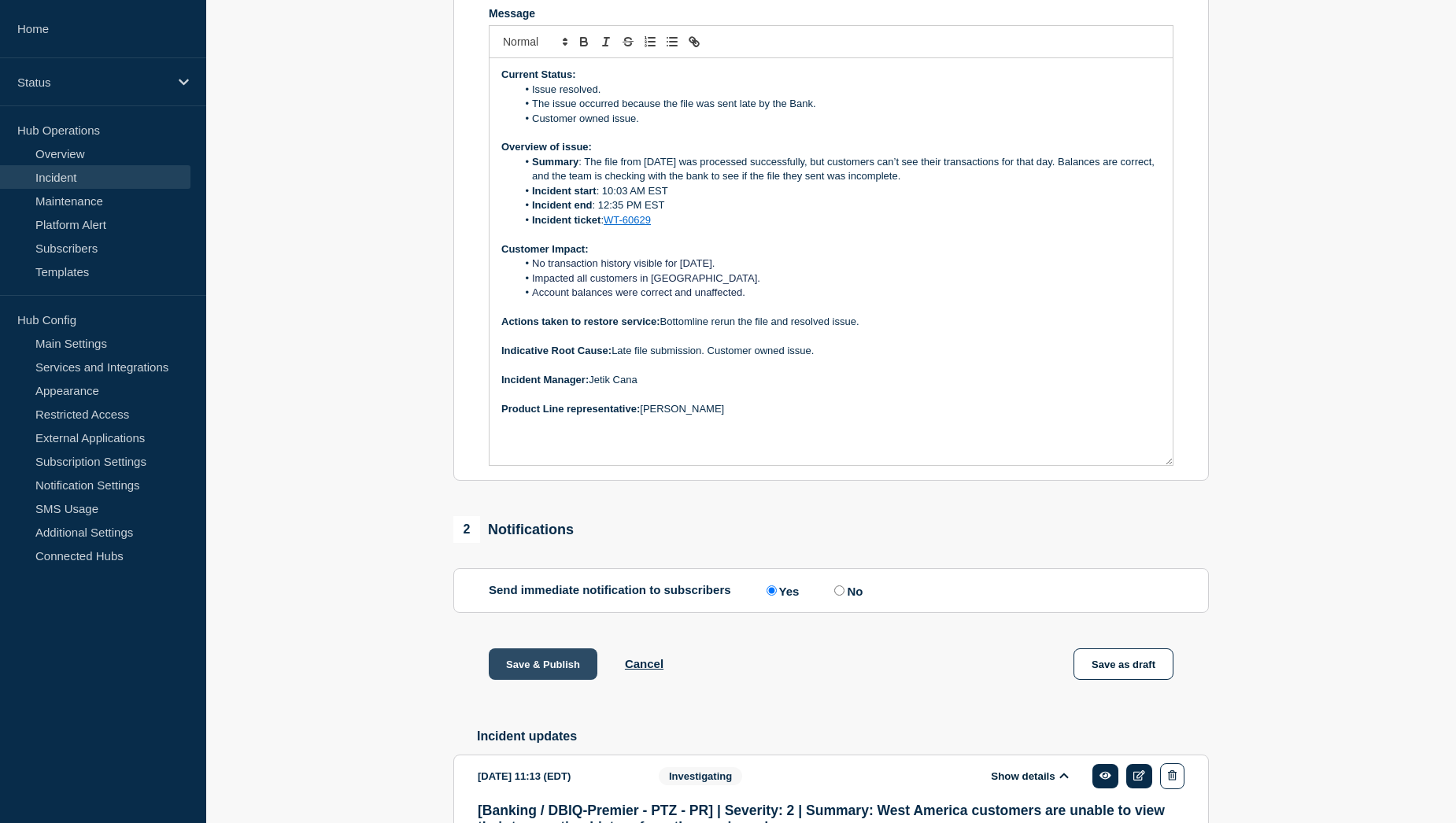
click at [527, 680] on button "Save & Publish" at bounding box center [542, 663] width 108 height 32
